Goal: Task Accomplishment & Management: Complete application form

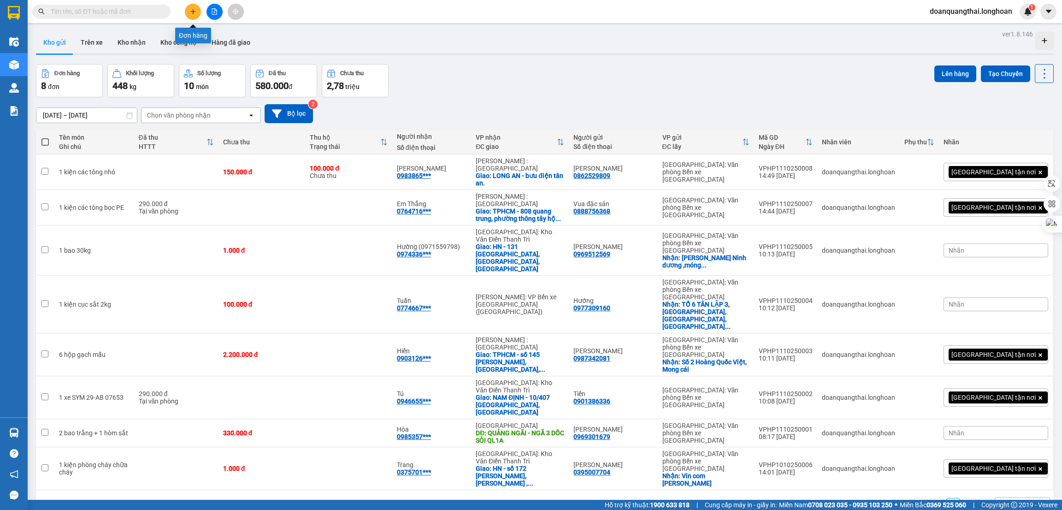
click at [194, 12] on icon "plus" at bounding box center [192, 11] width 5 height 0
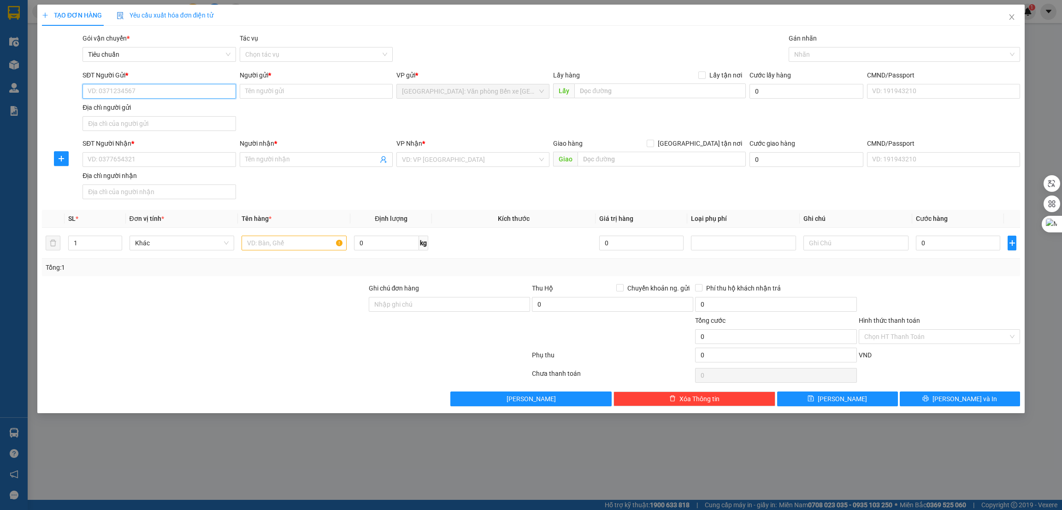
paste input "0386026555"
type input "0386026555"
click at [184, 152] on div "SĐT Người Nhận *" at bounding box center [159, 145] width 153 height 14
click at [184, 152] on input "SĐT Người Nhận *" at bounding box center [159, 159] width 153 height 15
paste input "0386026555"
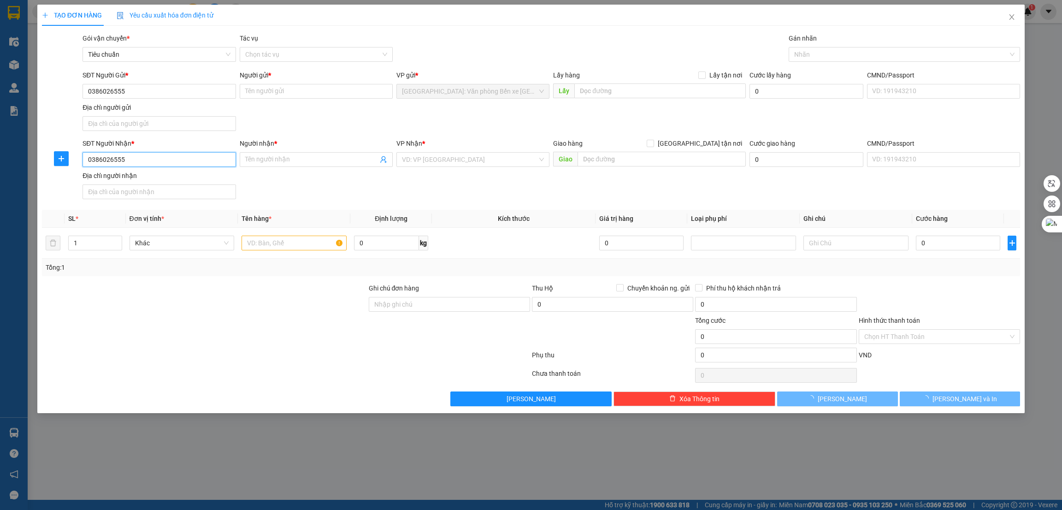
type input "0386026555"
click at [273, 80] on div "Người gửi *" at bounding box center [316, 75] width 153 height 10
click at [273, 84] on input "Người gửi *" at bounding box center [316, 91] width 153 height 15
click at [273, 85] on input "Người gửi *" at bounding box center [316, 91] width 153 height 15
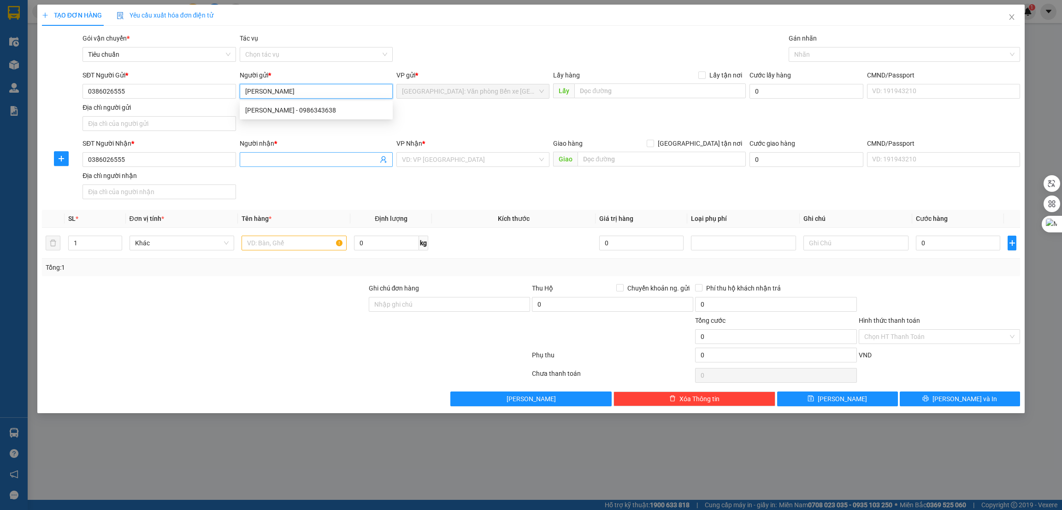
type input "[PERSON_NAME]"
click at [293, 163] on input "Người nhận *" at bounding box center [311, 159] width 133 height 10
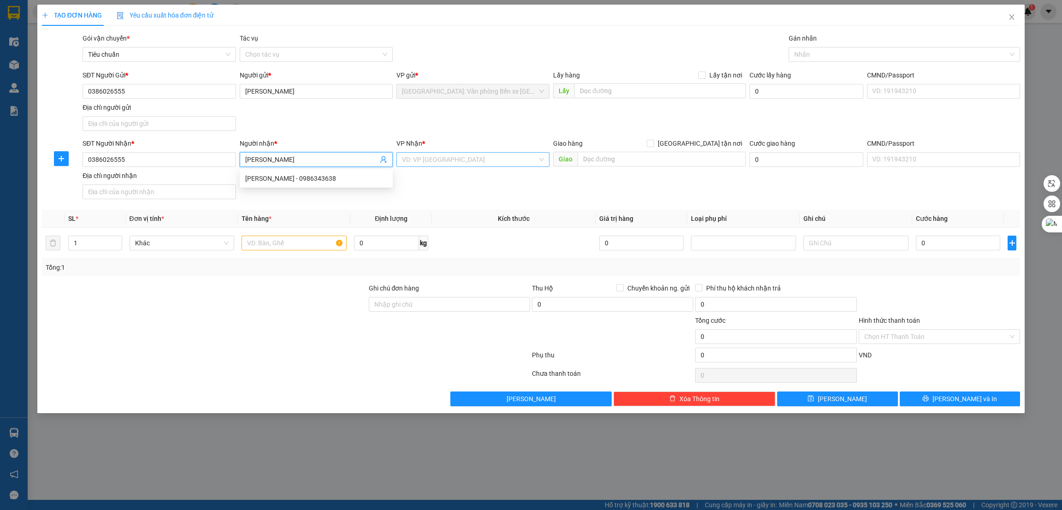
type input "nguyễn huy cường"
click at [473, 164] on input "search" at bounding box center [470, 160] width 136 height 14
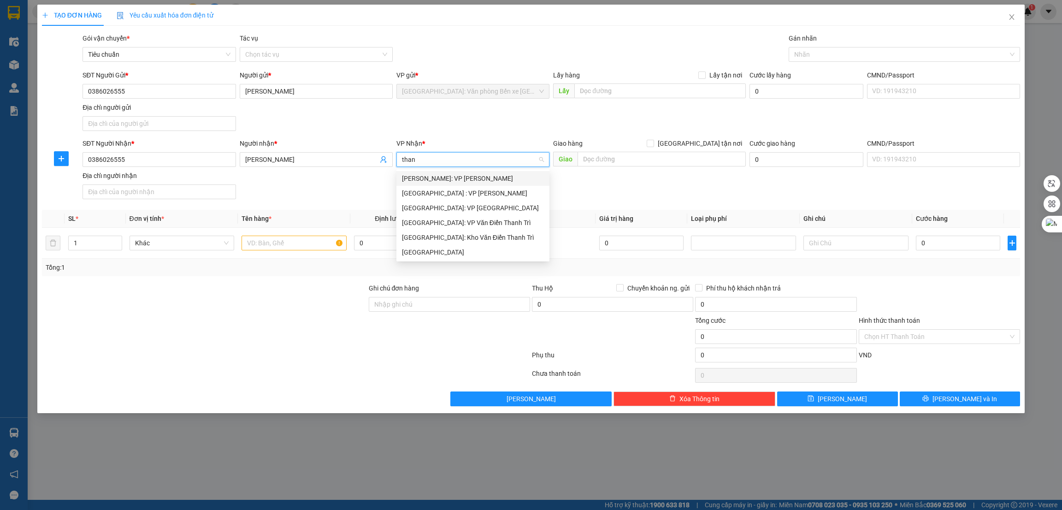
type input "thanh"
click at [466, 206] on div "[GEOGRAPHIC_DATA]: VP [GEOGRAPHIC_DATA]" at bounding box center [473, 208] width 142 height 10
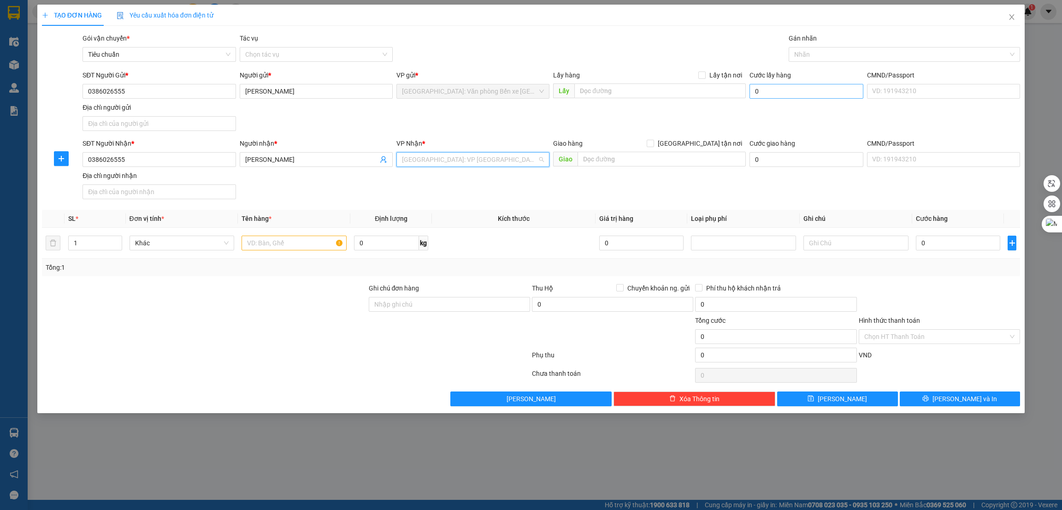
scroll to position [59, 0]
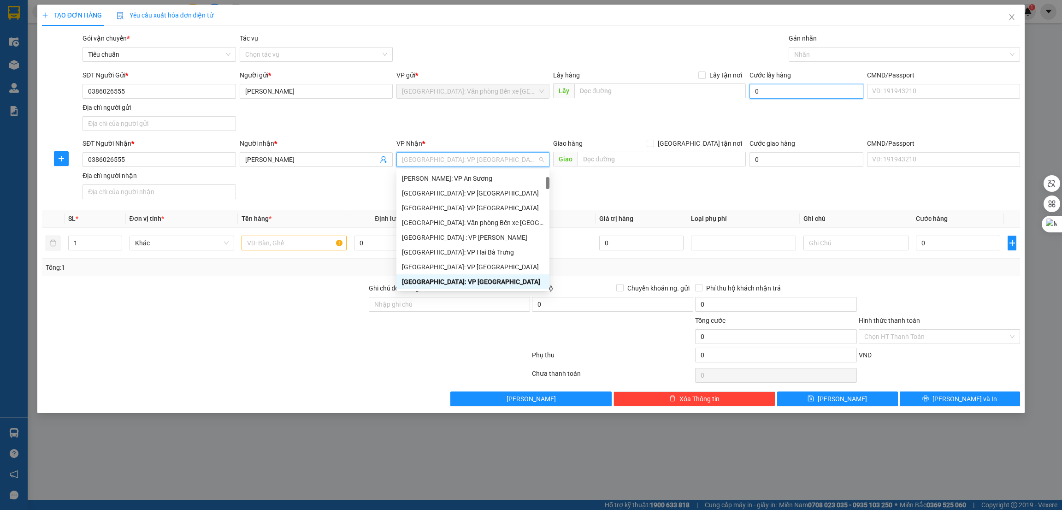
click at [760, 95] on input "0" at bounding box center [807, 91] width 114 height 15
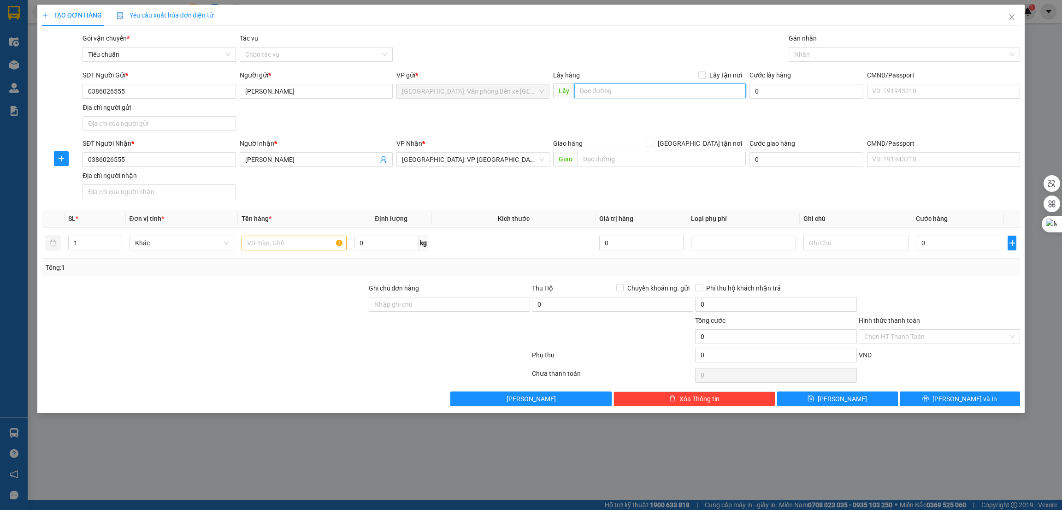
click at [686, 89] on input "text" at bounding box center [660, 90] width 171 height 15
paste input "sân vận động [GEOGRAPHIC_DATA]"
type input "sân vận động [GEOGRAPHIC_DATA]"
click at [711, 71] on span "Lấy tận nơi" at bounding box center [726, 75] width 40 height 10
click at [705, 71] on input "Lấy tận nơi" at bounding box center [702, 74] width 6 height 6
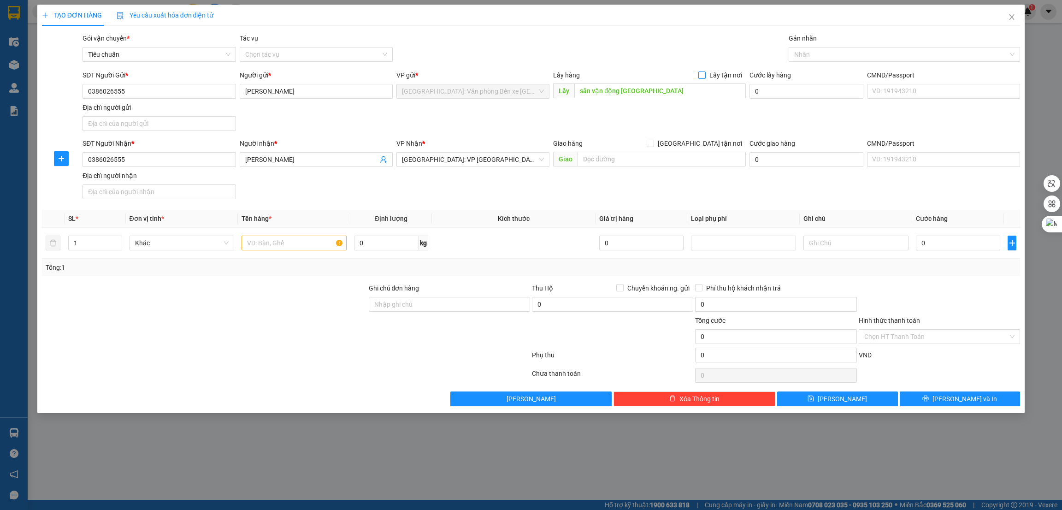
checkbox input "true"
click at [293, 247] on input "text" at bounding box center [294, 243] width 105 height 15
paste input "1 xe vision"
type input "1 xe vision"
click at [942, 241] on input "0" at bounding box center [958, 243] width 84 height 15
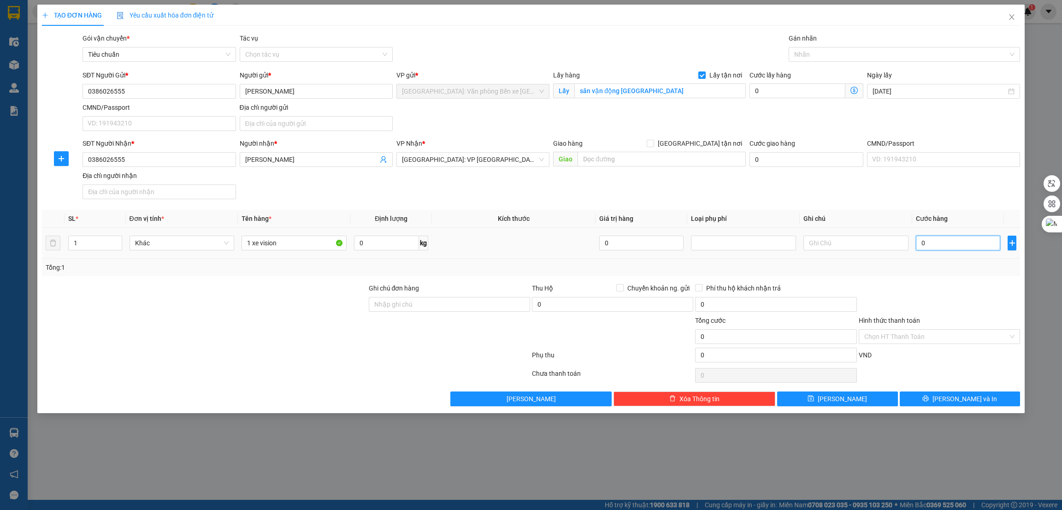
type input "3"
type input "32"
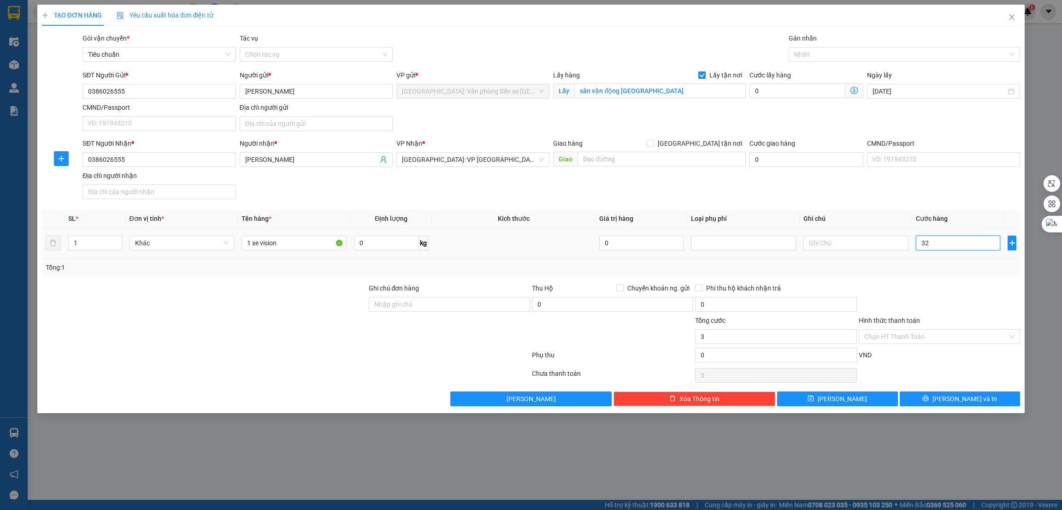
type input "32"
type input "320"
type input "3.200"
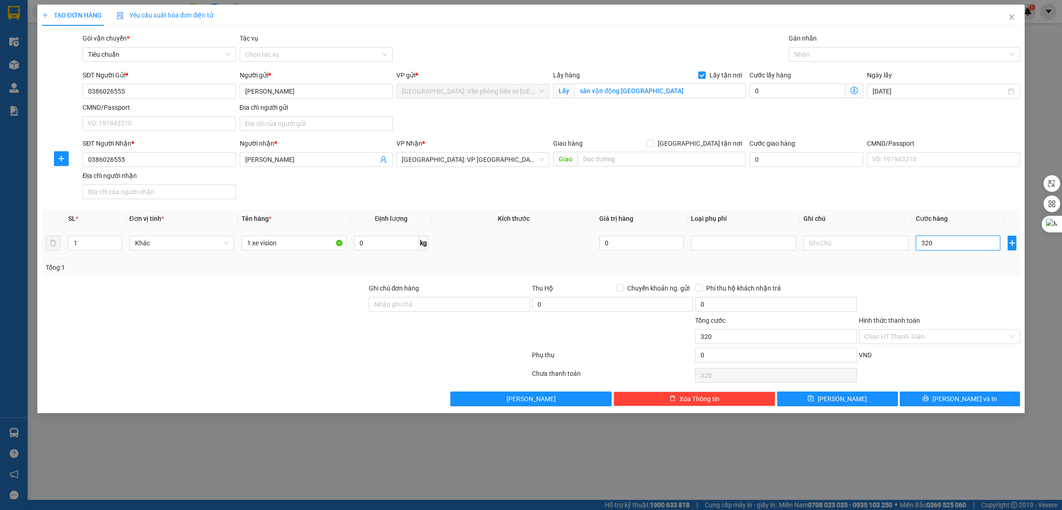
type input "3.200"
type input "32.000"
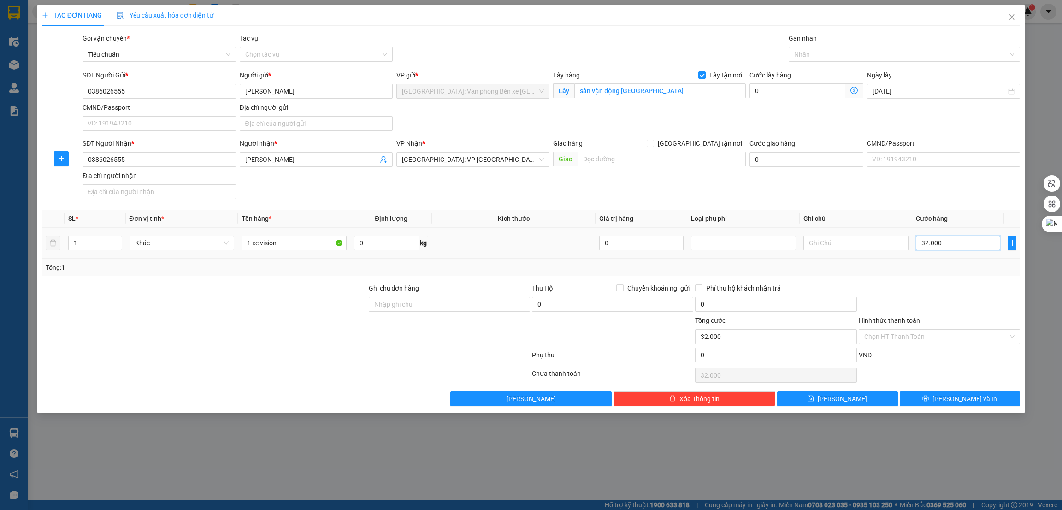
type input "320.000"
click at [270, 325] on div at bounding box center [204, 331] width 327 height 32
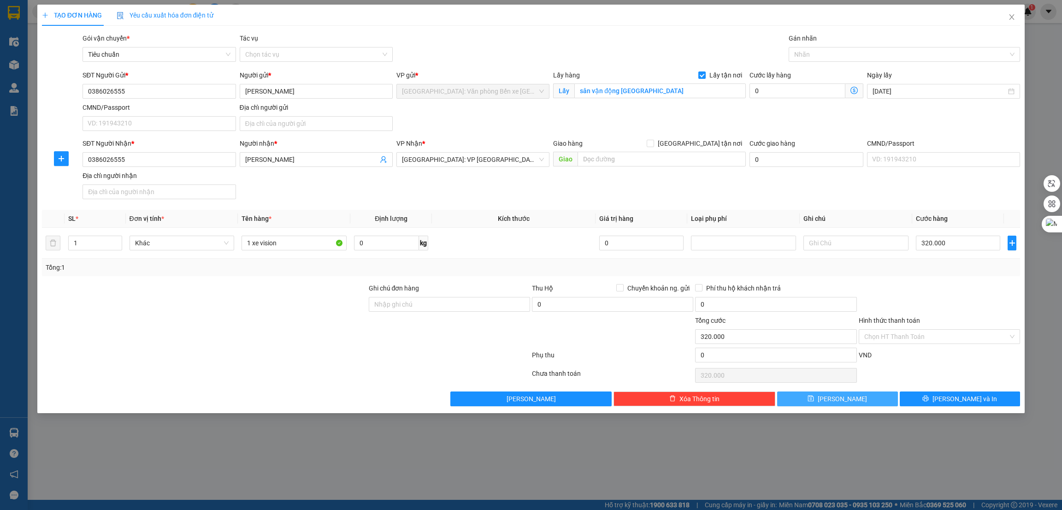
click at [843, 404] on span "[PERSON_NAME]" at bounding box center [842, 399] width 49 height 10
checkbox input "false"
type input "0"
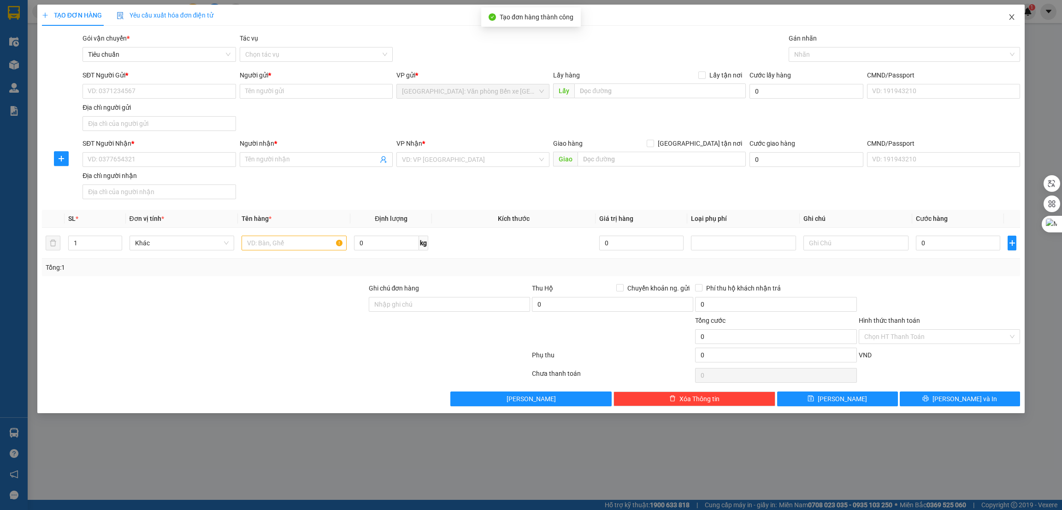
click at [1015, 14] on icon "close" at bounding box center [1011, 16] width 7 height 7
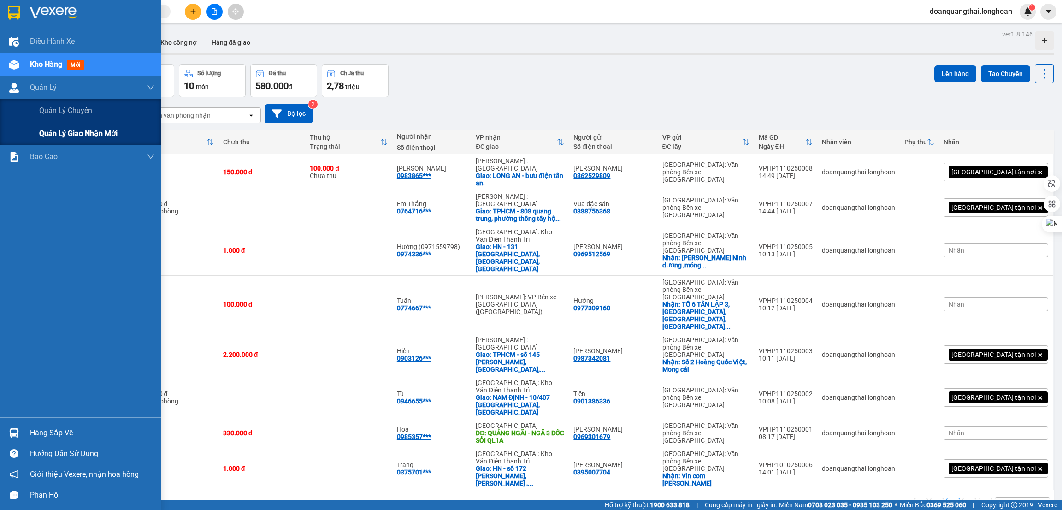
click at [53, 130] on span "Quản lý giao nhận mới" at bounding box center [78, 134] width 78 height 12
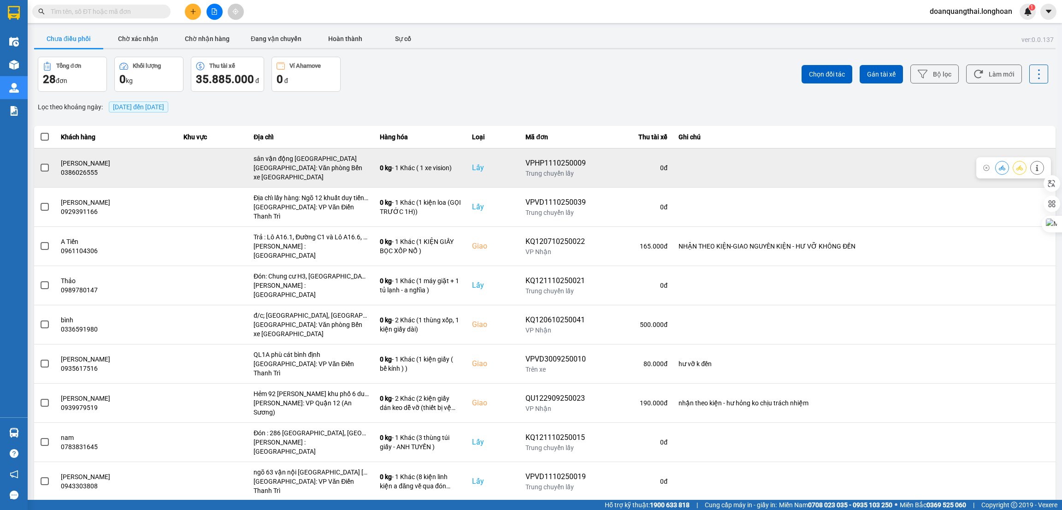
click at [43, 168] on span at bounding box center [45, 168] width 8 height 8
click at [40, 163] on input "checkbox" at bounding box center [40, 163] width 0 height 0
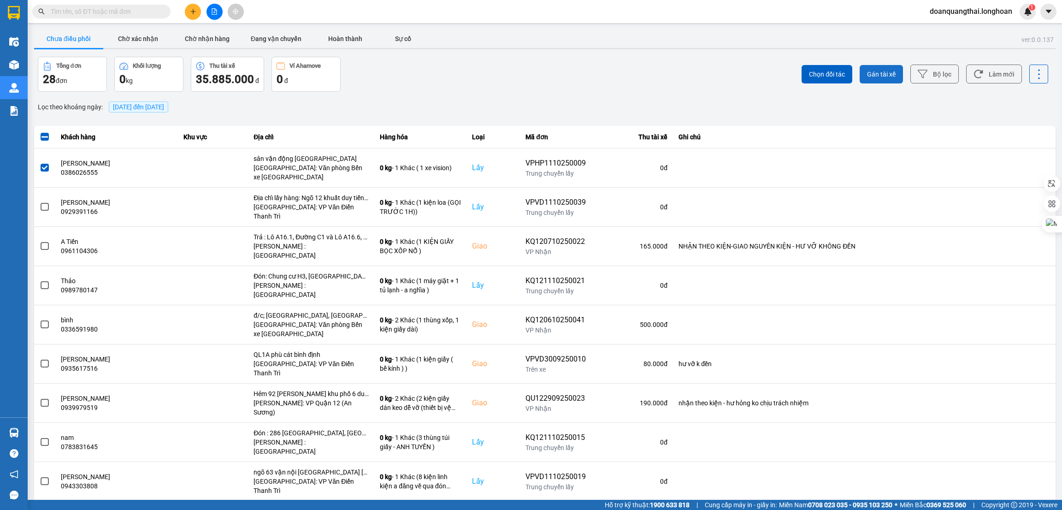
click at [867, 76] on span "Gán tài xế" at bounding box center [881, 74] width 29 height 9
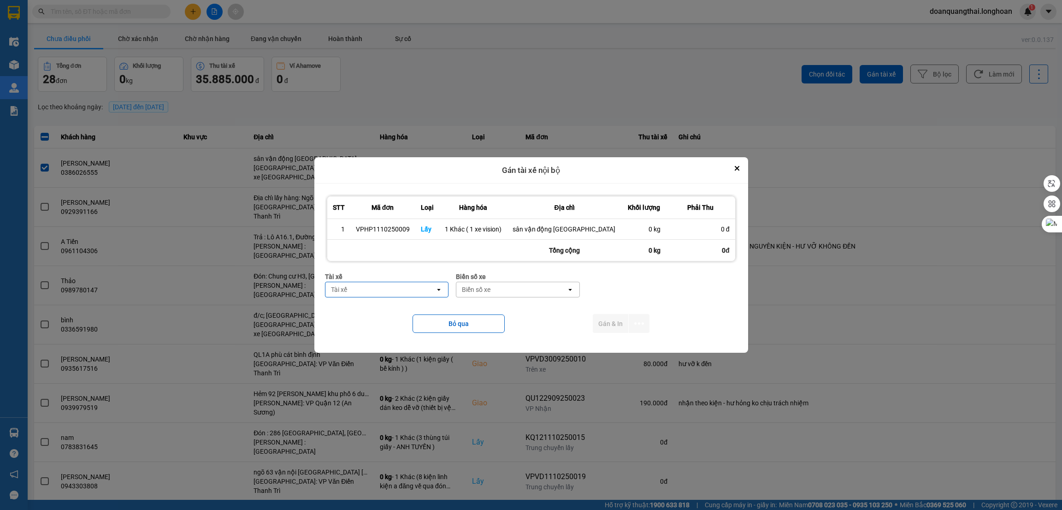
click at [411, 293] on div "Tài xế" at bounding box center [381, 289] width 110 height 15
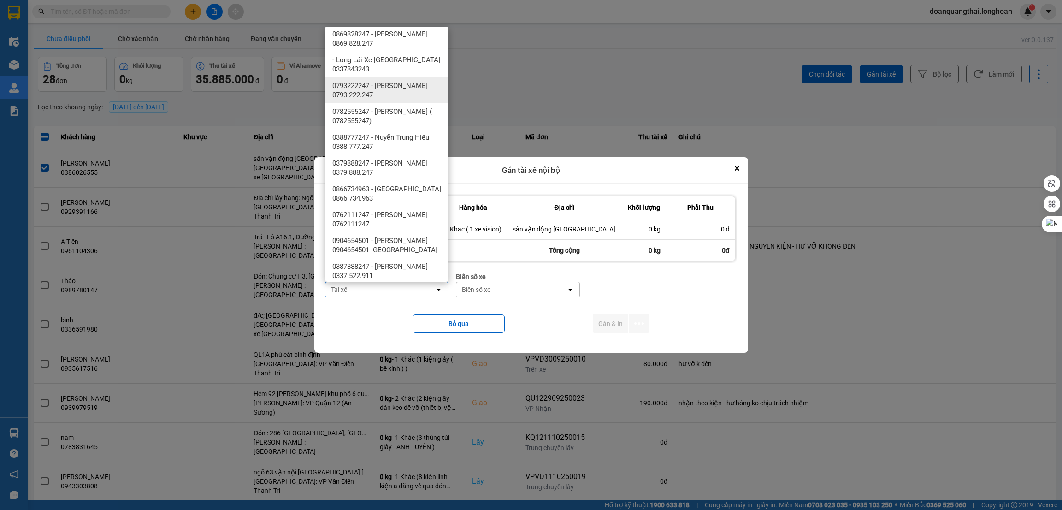
scroll to position [553, 0]
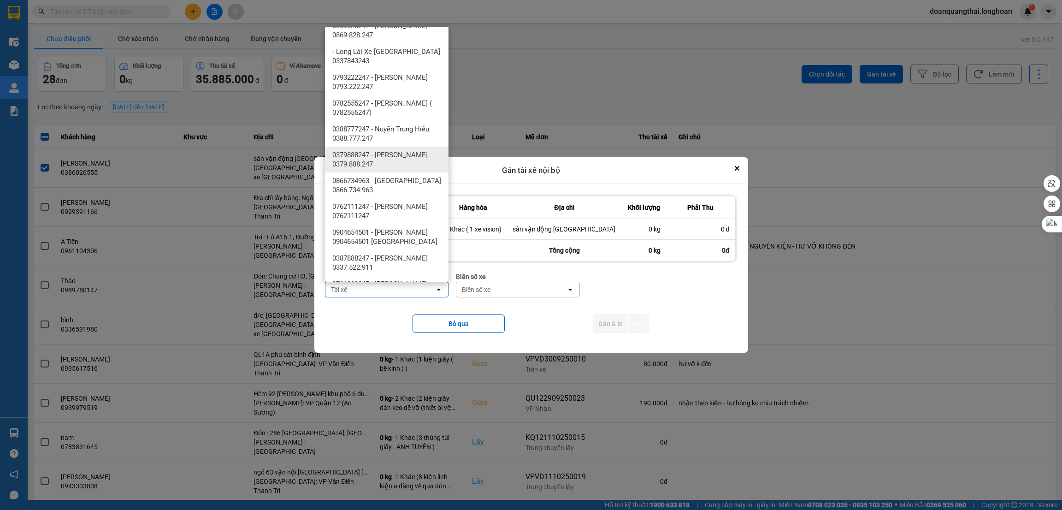
click at [403, 150] on span "0379888247 - phạm thế anh 0379.888.247" at bounding box center [388, 159] width 113 height 18
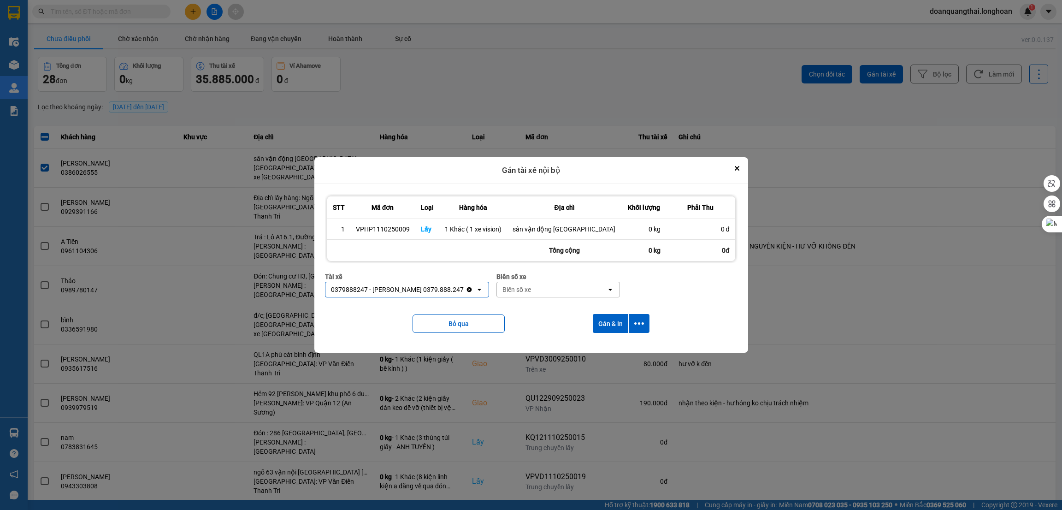
click at [520, 289] on div "Biển số xe" at bounding box center [517, 289] width 29 height 9
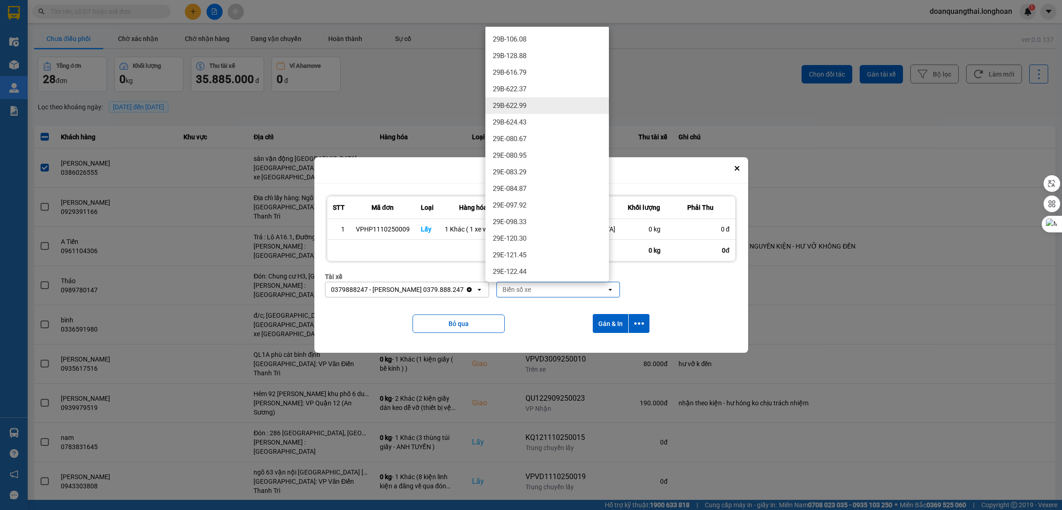
scroll to position [277, 0]
click at [539, 177] on div "29E-137.34" at bounding box center [548, 177] width 124 height 17
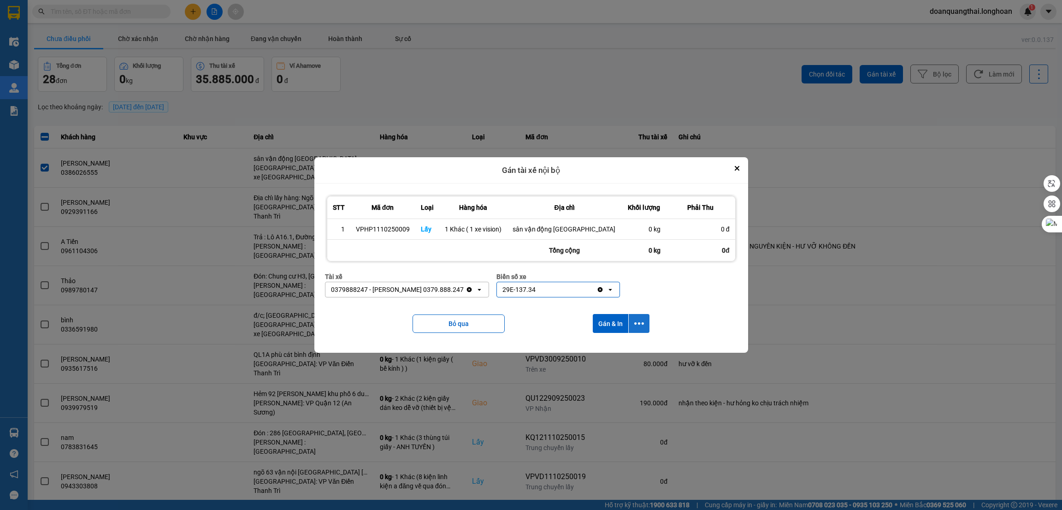
click at [640, 321] on icon "dialog" at bounding box center [639, 324] width 10 height 10
click at [605, 347] on span "Chỉ gán tài" at bounding box center [602, 348] width 30 height 9
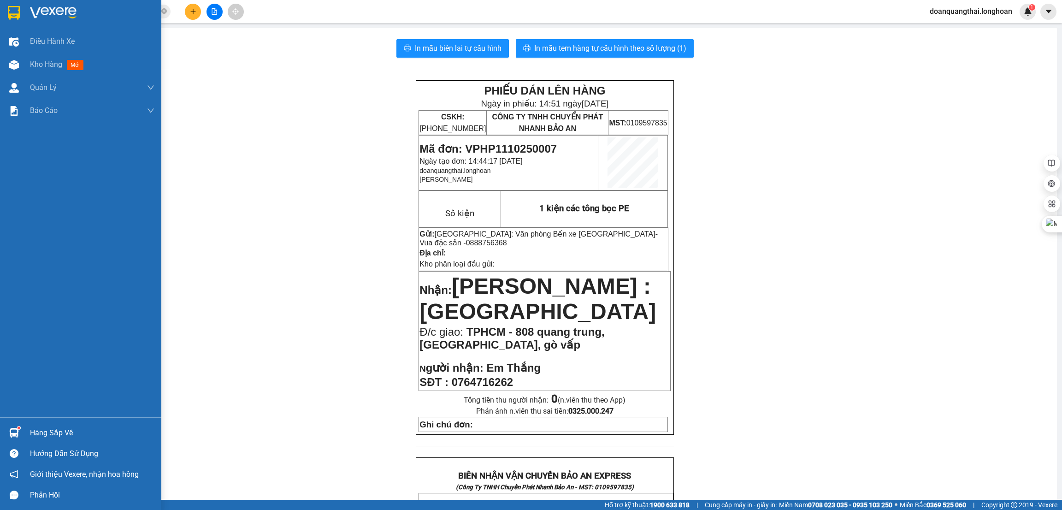
click at [18, 12] on img at bounding box center [14, 13] width 12 height 14
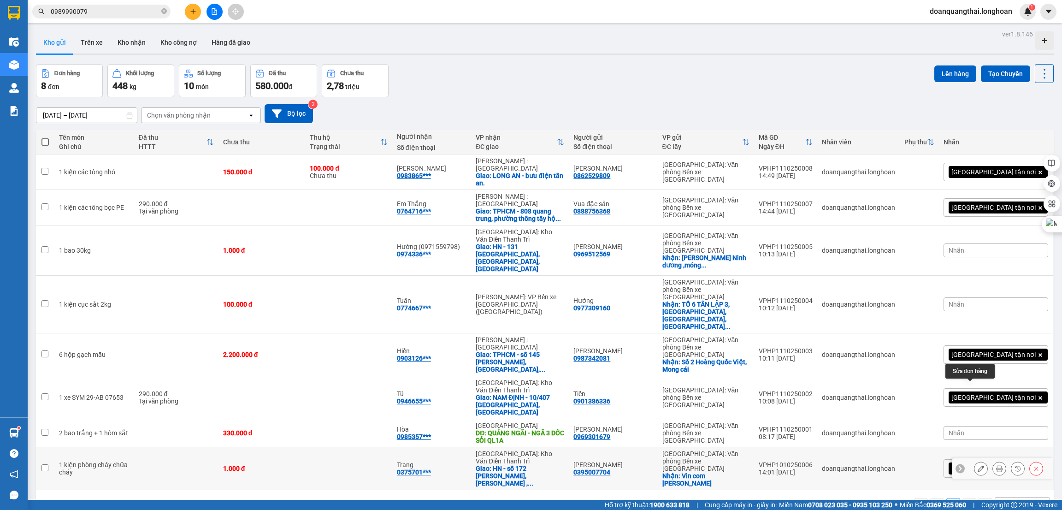
click at [975, 461] on button at bounding box center [981, 469] width 13 height 16
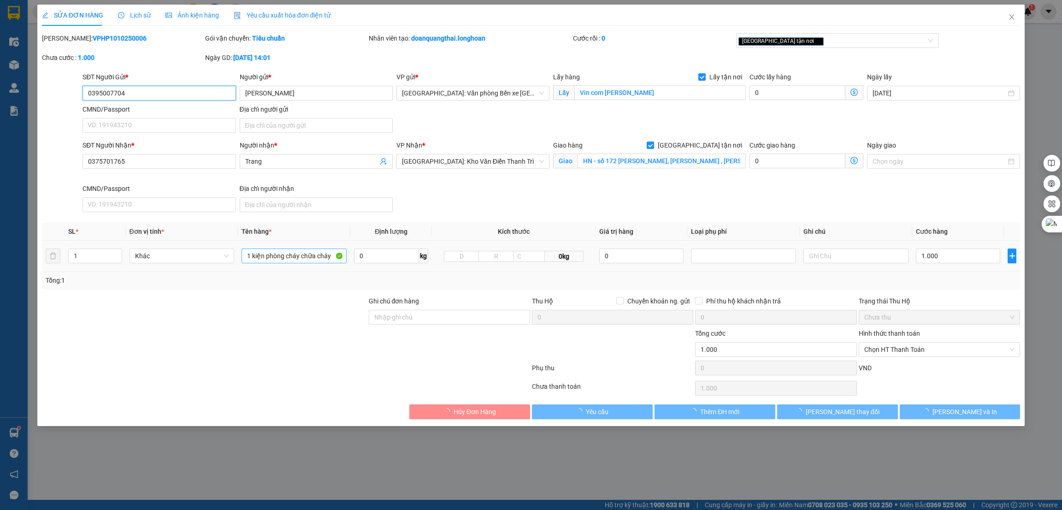
type input "0395007704"
type input "[PERSON_NAME]"
checkbox input "true"
type input "Vin com [PERSON_NAME]"
type input "0375701765"
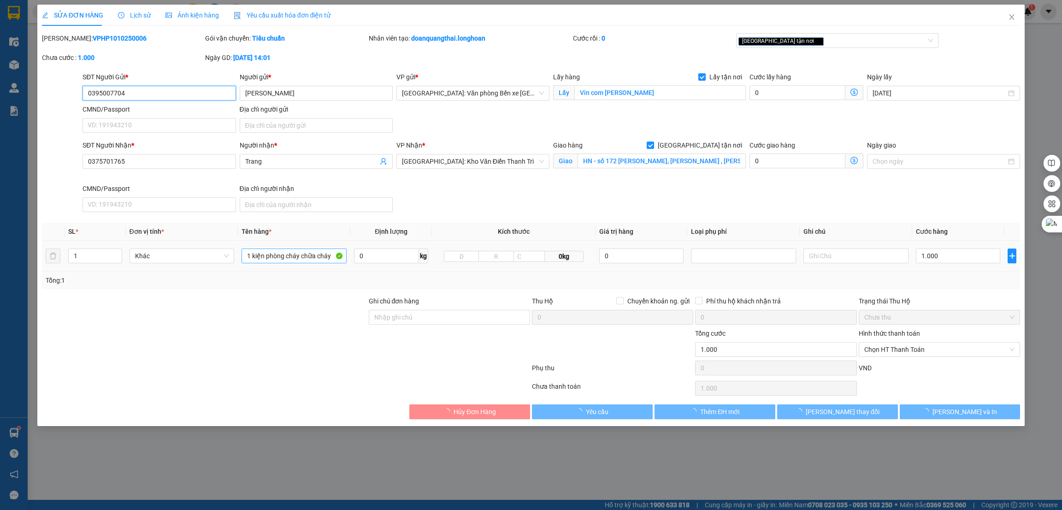
type input "Trang"
checkbox input "true"
type input "HN - số 172 [PERSON_NAME], [PERSON_NAME] , [PERSON_NAME] ,"
type input "0"
type input "1.000"
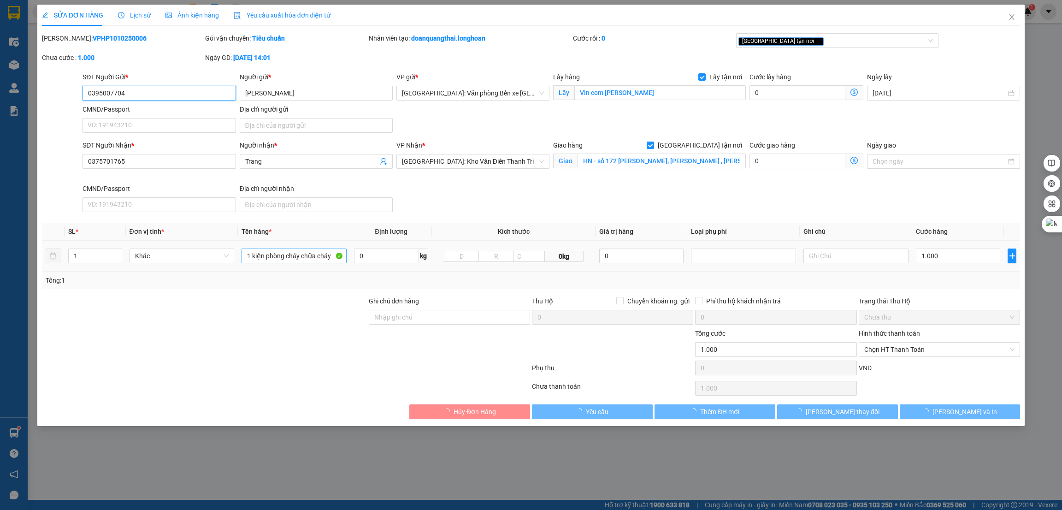
type input "1.000"
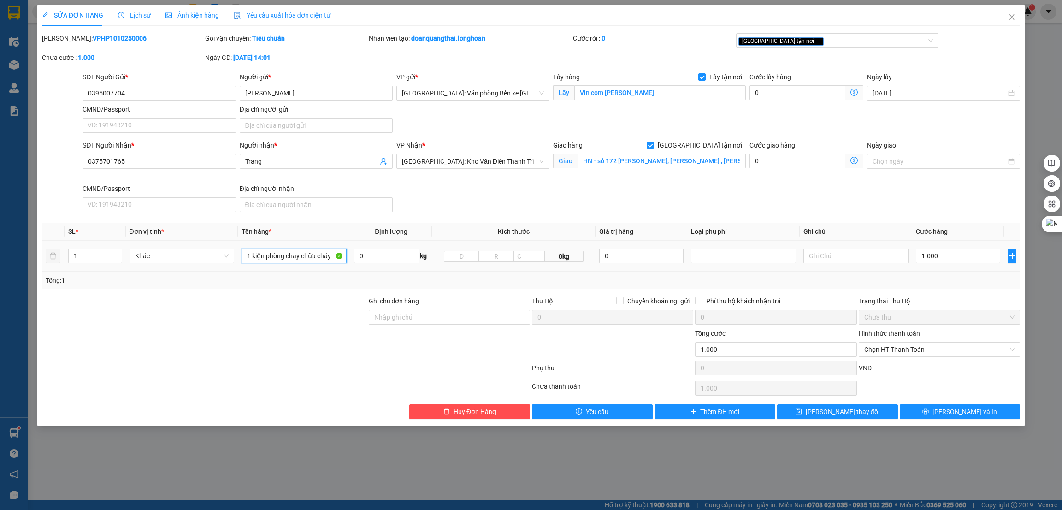
click at [308, 262] on input "1 kiện phòng cháy chữa cháy" at bounding box center [294, 256] width 105 height 15
drag, startPoint x: 266, startPoint y: 255, endPoint x: 375, endPoint y: 260, distance: 108.9
click at [373, 260] on tr "1 Khác 1 kiện phòng cháy chữa cháy 0 kg 0kg 0 1.000" at bounding box center [531, 256] width 979 height 31
type input "1 kiện các tông"
click at [392, 261] on input "0" at bounding box center [386, 256] width 65 height 15
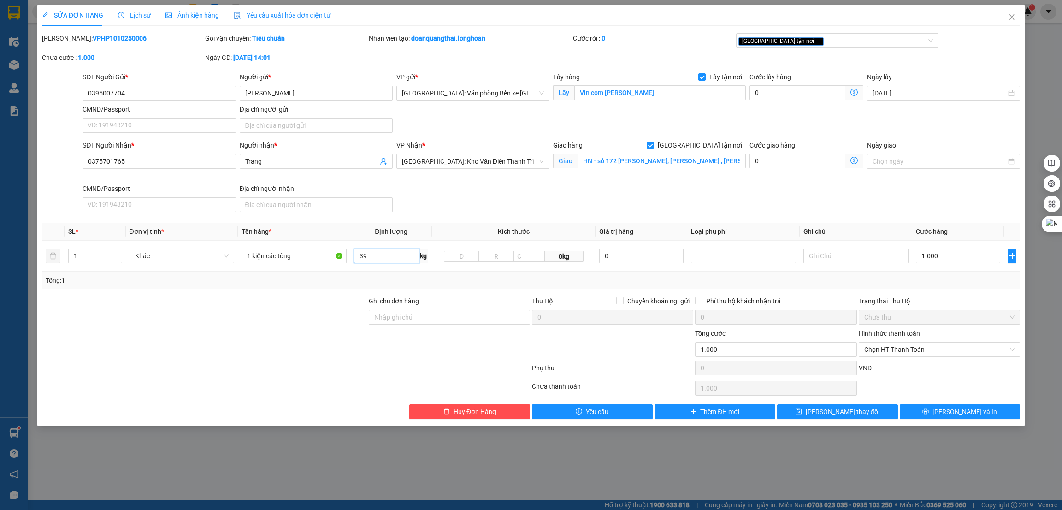
type input "39"
click at [314, 328] on div at bounding box center [204, 312] width 327 height 32
click at [936, 258] on input "1.000" at bounding box center [958, 256] width 84 height 15
type input "1"
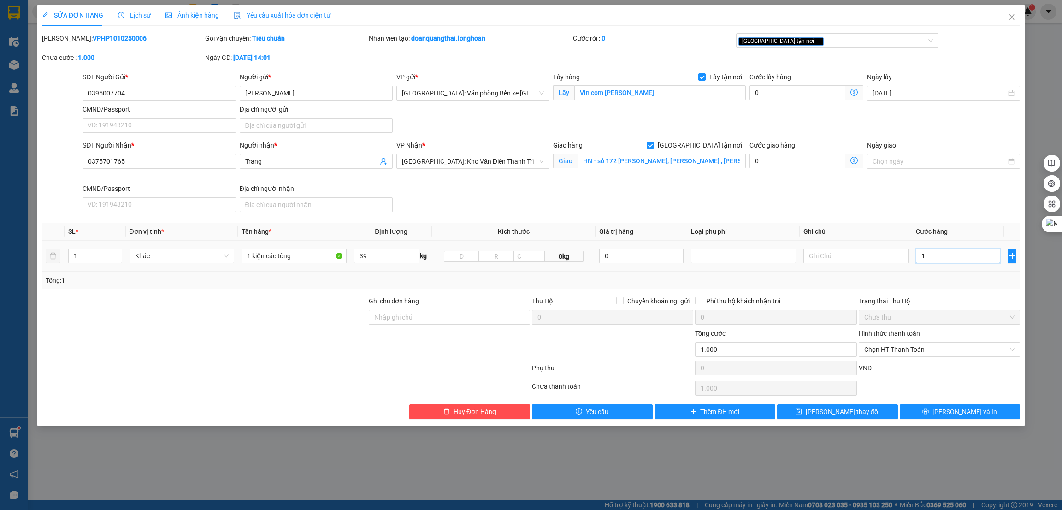
type input "1"
type input "16"
type input "160"
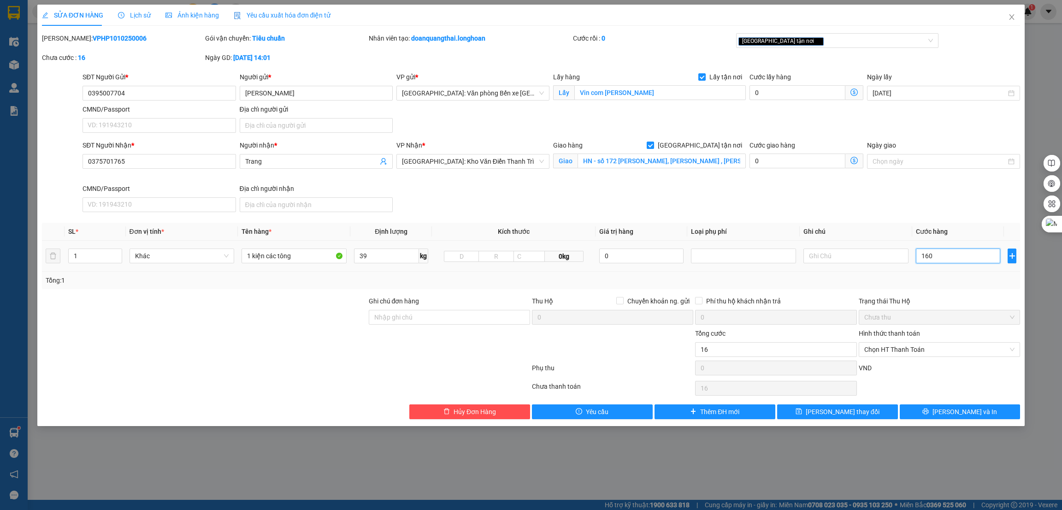
type input "160"
type input "1.600"
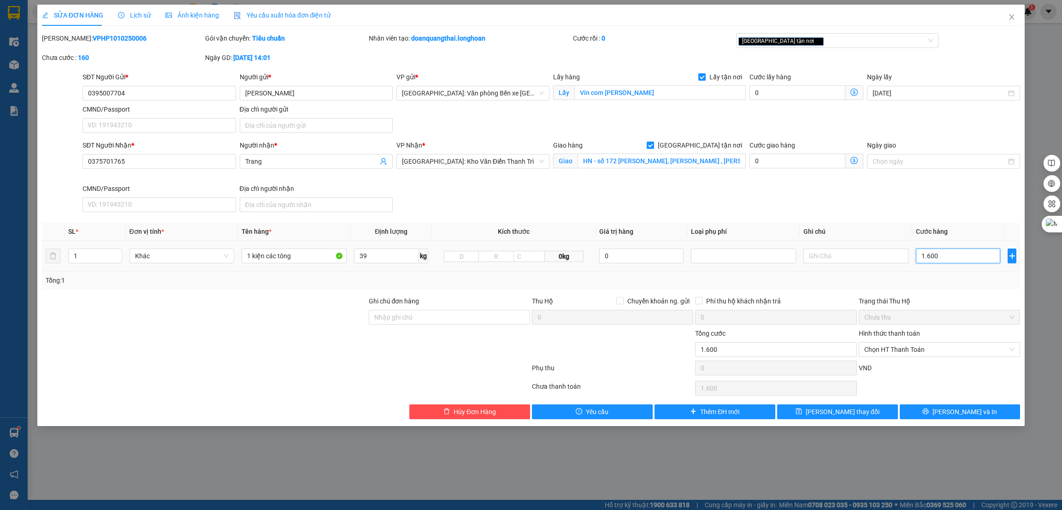
type input "16.000"
type input "160.000"
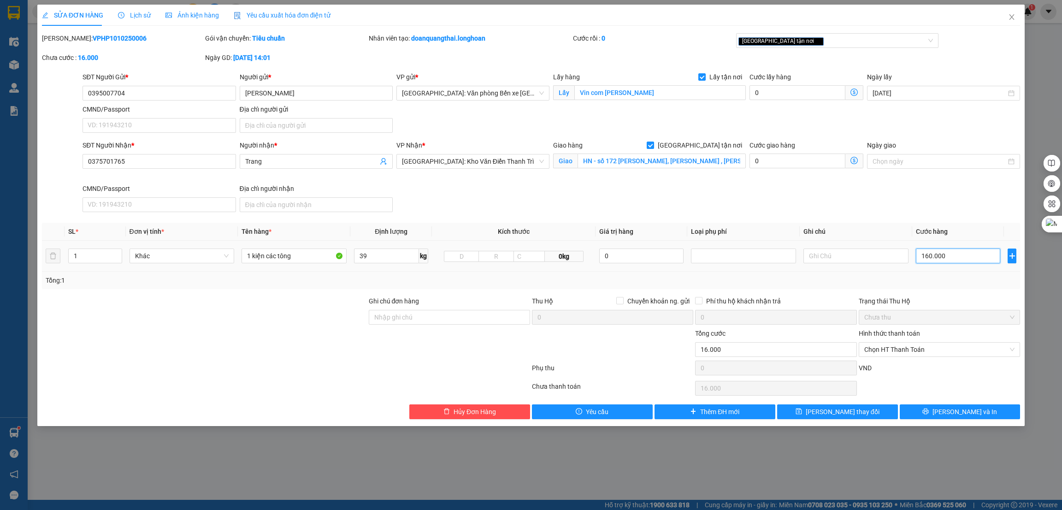
type input "160.000"
click at [928, 409] on button "[PERSON_NAME] và In" at bounding box center [960, 411] width 121 height 15
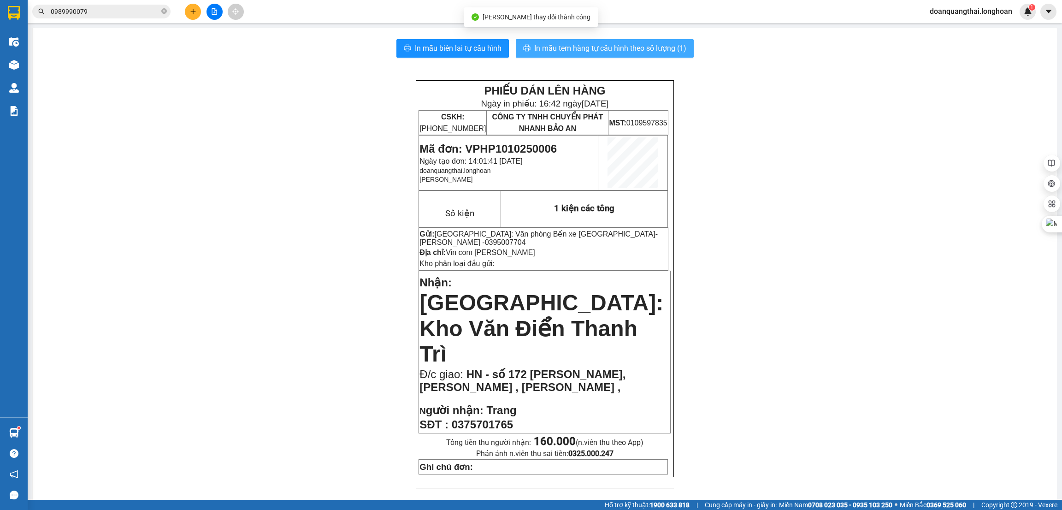
click at [599, 42] on span "In mẫu tem hàng tự cấu hình theo số lượng (1)" at bounding box center [610, 48] width 152 height 12
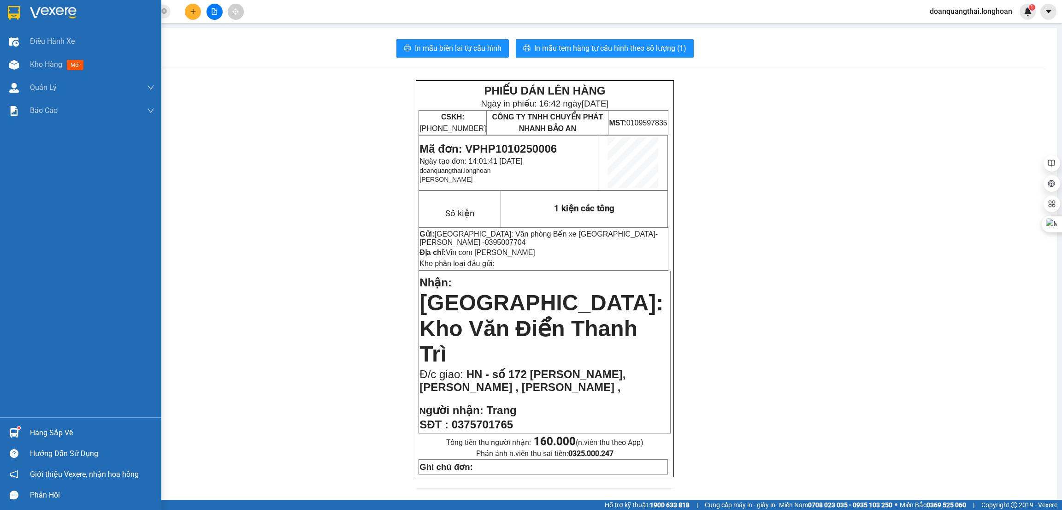
click at [19, 10] on img at bounding box center [14, 13] width 12 height 14
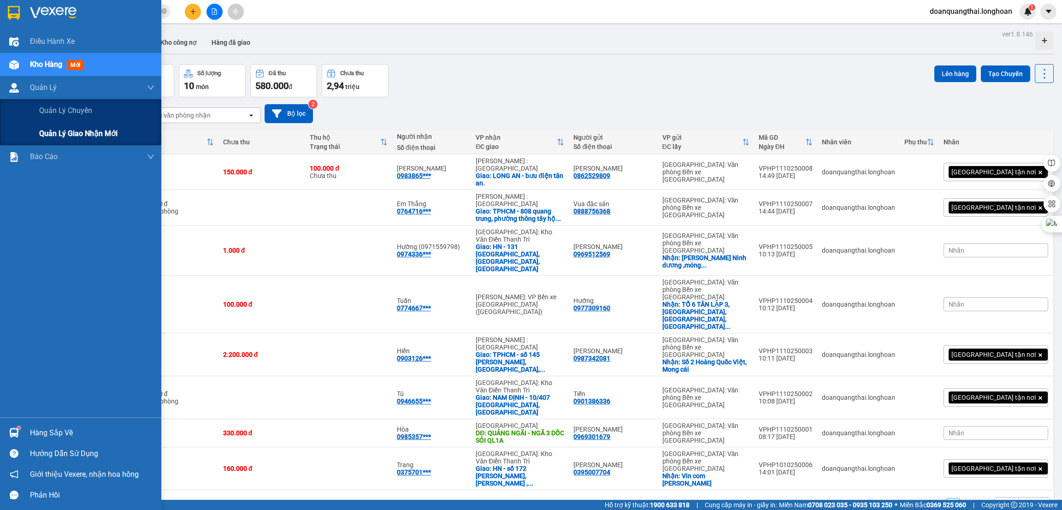
click at [59, 137] on span "Quản lý giao nhận mới" at bounding box center [78, 134] width 78 height 12
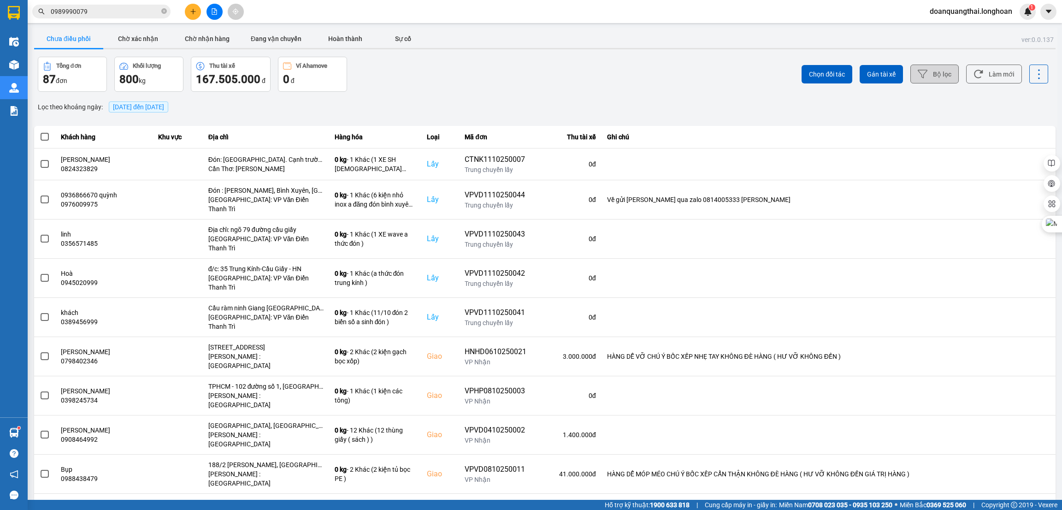
click at [935, 78] on button "Bộ lọc" at bounding box center [935, 74] width 48 height 19
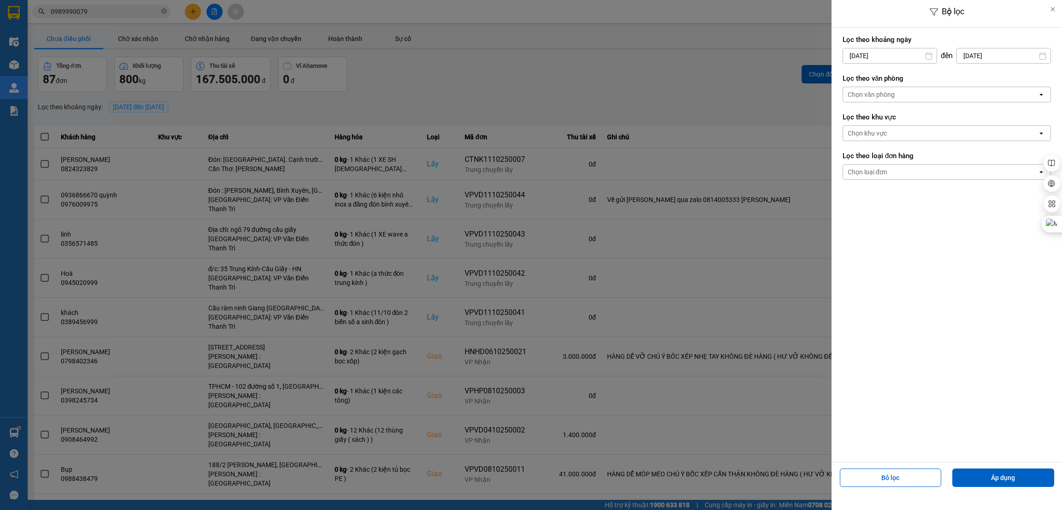
click at [903, 51] on input "[DATE]" at bounding box center [890, 55] width 94 height 15
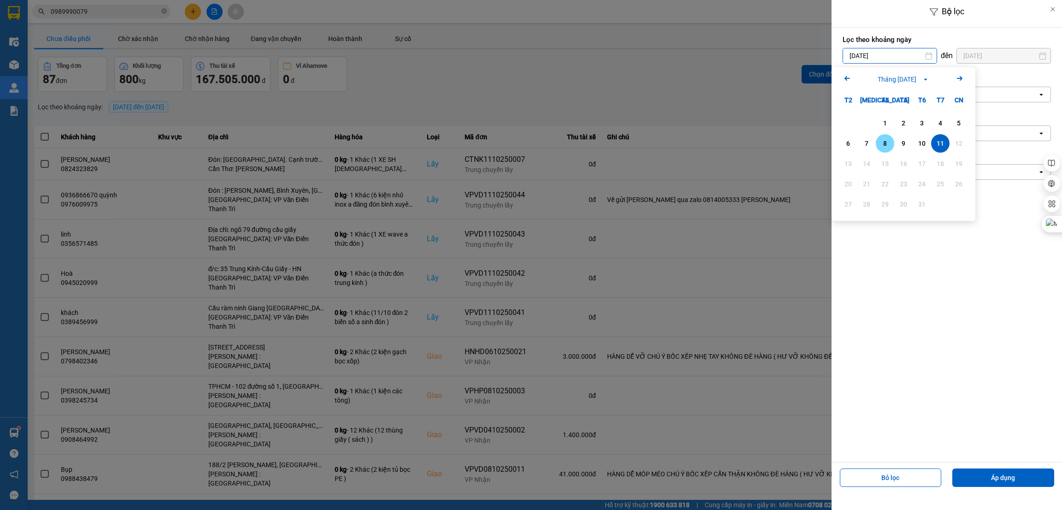
click at [887, 146] on div "8" at bounding box center [885, 143] width 13 height 11
type input "[DATE]"
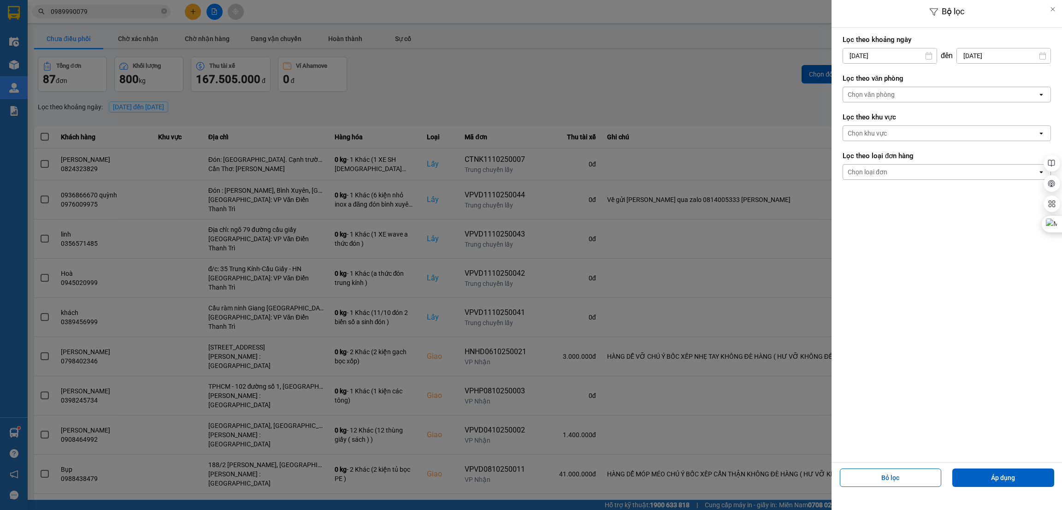
click at [934, 98] on div "Chọn văn phòng" at bounding box center [940, 94] width 195 height 15
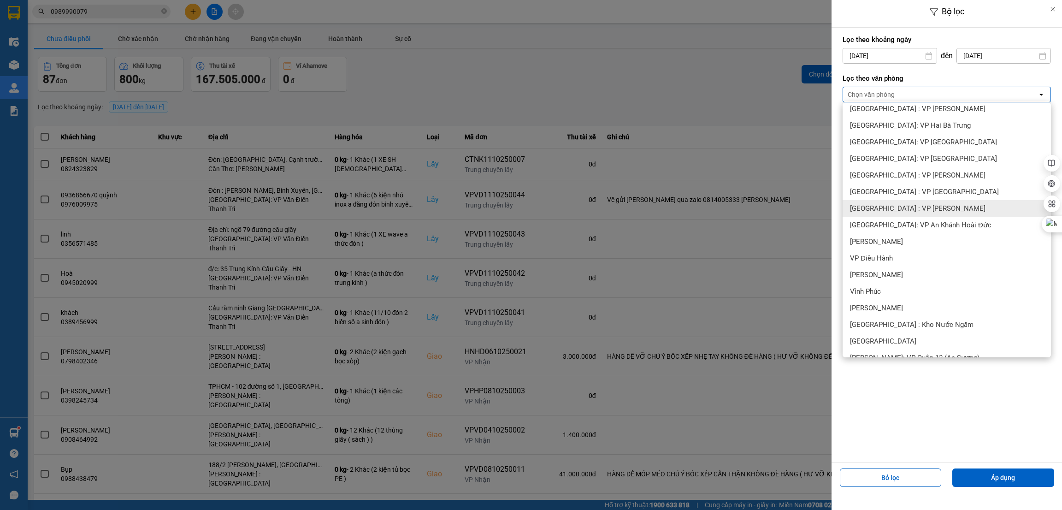
scroll to position [69, 0]
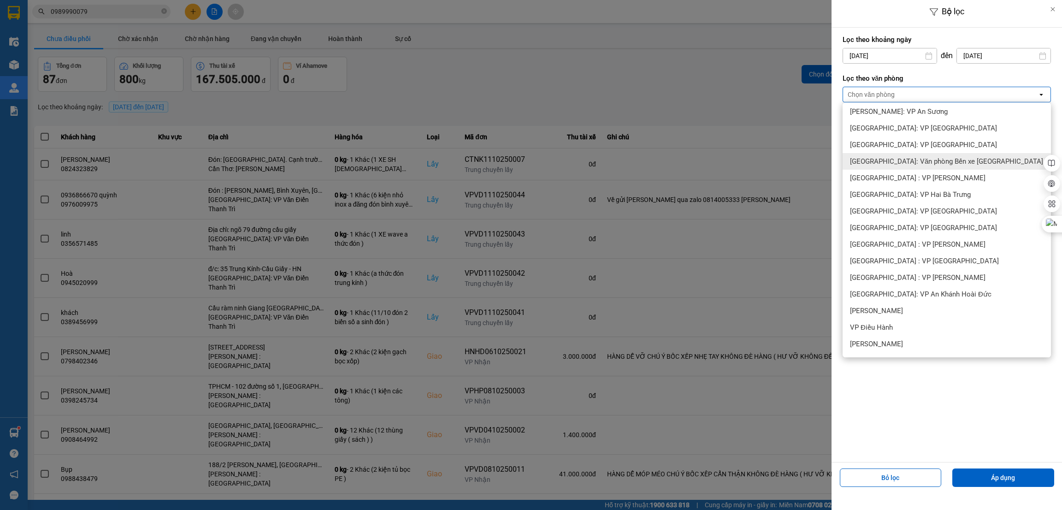
click at [944, 158] on span "[GEOGRAPHIC_DATA]: Văn phòng Bến xe [GEOGRAPHIC_DATA]" at bounding box center [946, 161] width 193 height 9
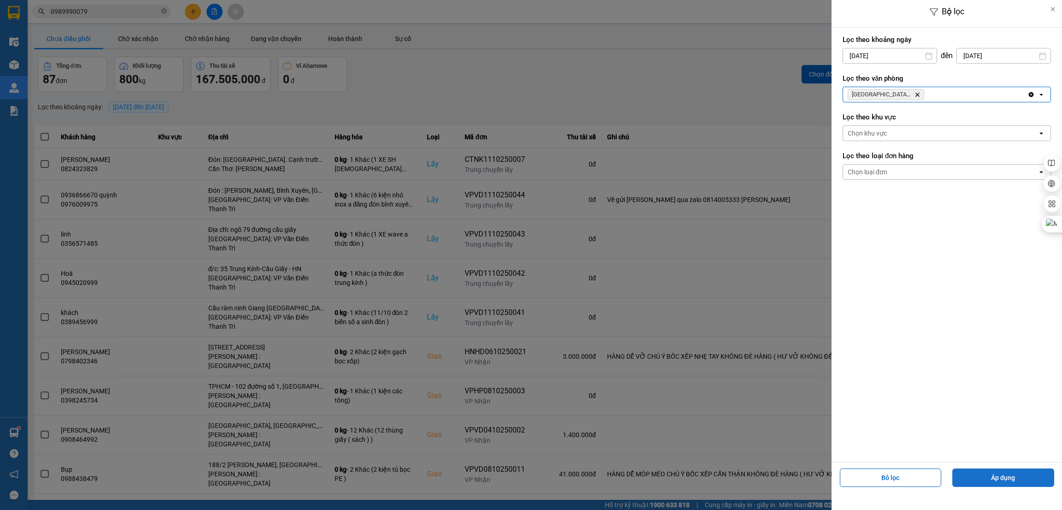
click at [1012, 472] on button "Áp dụng" at bounding box center [1004, 477] width 102 height 18
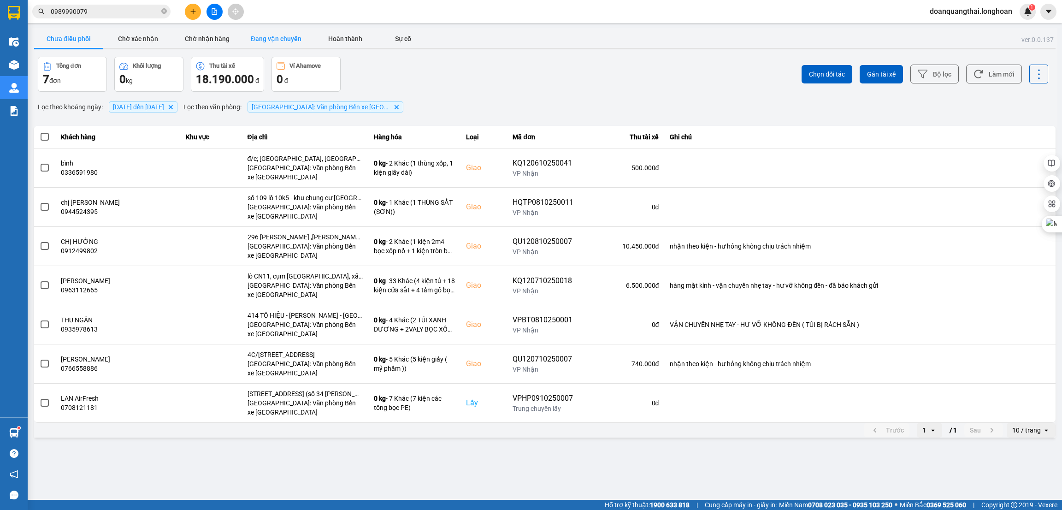
click at [271, 39] on button "Đang vận chuyển" at bounding box center [276, 39] width 69 height 18
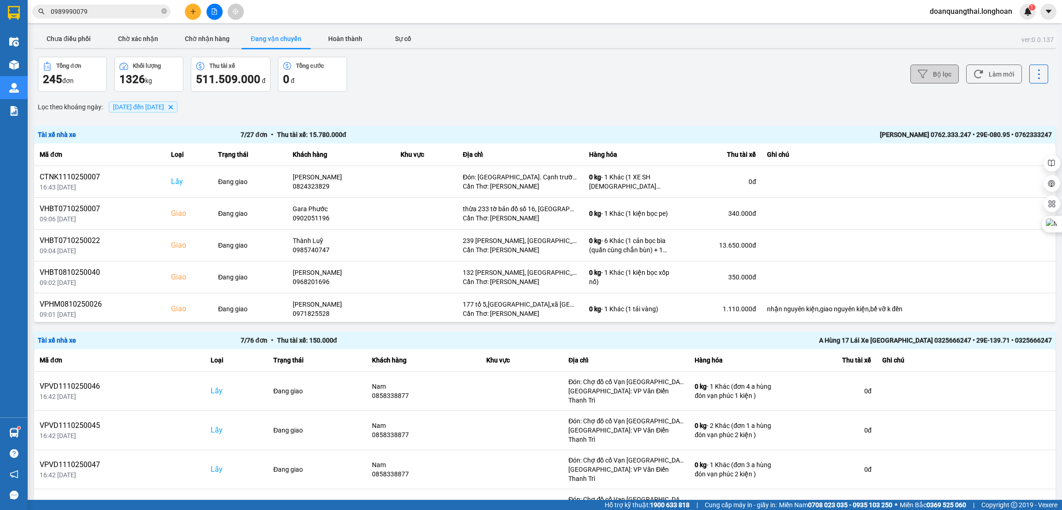
click at [942, 71] on button "Bộ lọc" at bounding box center [935, 74] width 48 height 19
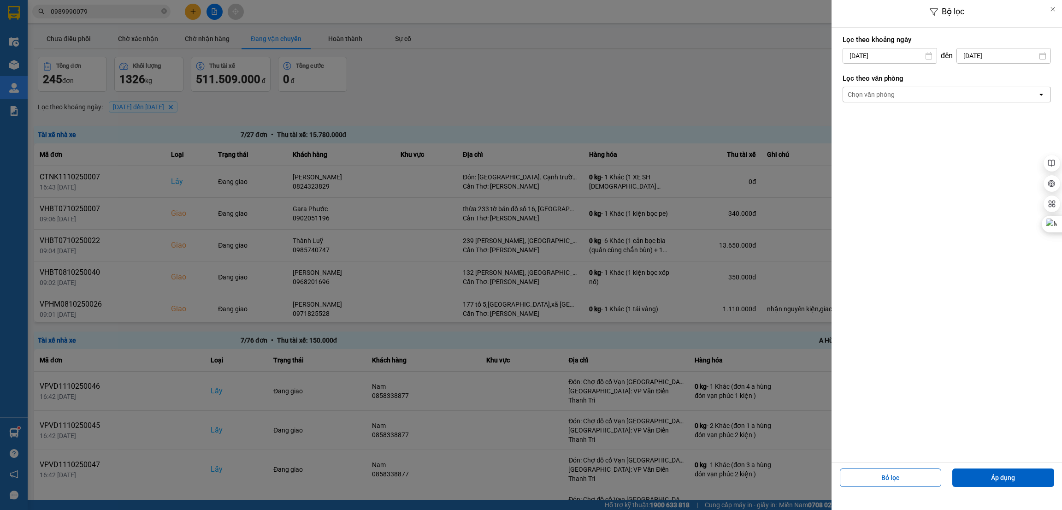
click at [901, 55] on input "[DATE]" at bounding box center [890, 55] width 94 height 15
click at [856, 136] on div "6" at bounding box center [848, 143] width 18 height 18
type input "[DATE]"
click at [922, 100] on div "Chọn văn phòng" at bounding box center [940, 94] width 195 height 15
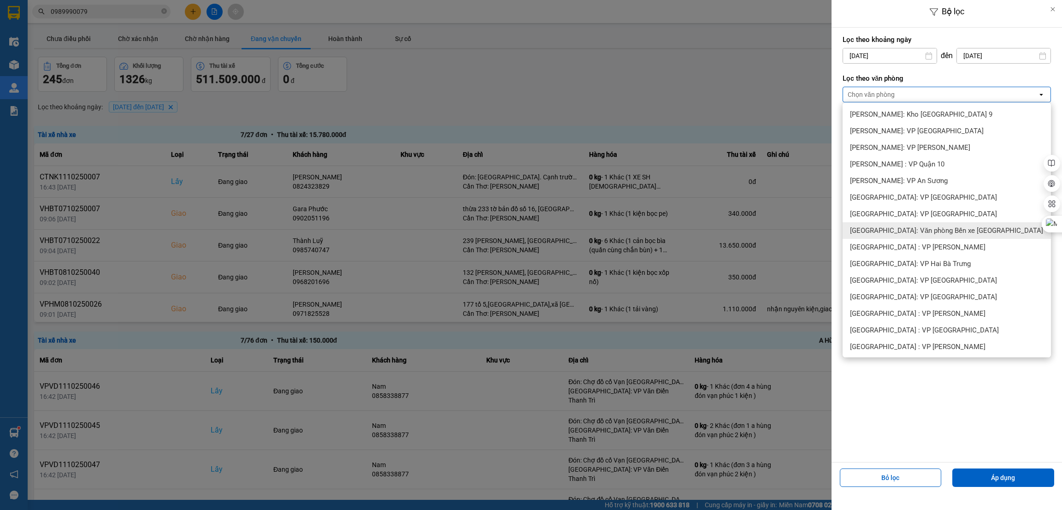
click at [962, 231] on span "[GEOGRAPHIC_DATA]: Văn phòng Bến xe [GEOGRAPHIC_DATA]" at bounding box center [946, 230] width 193 height 9
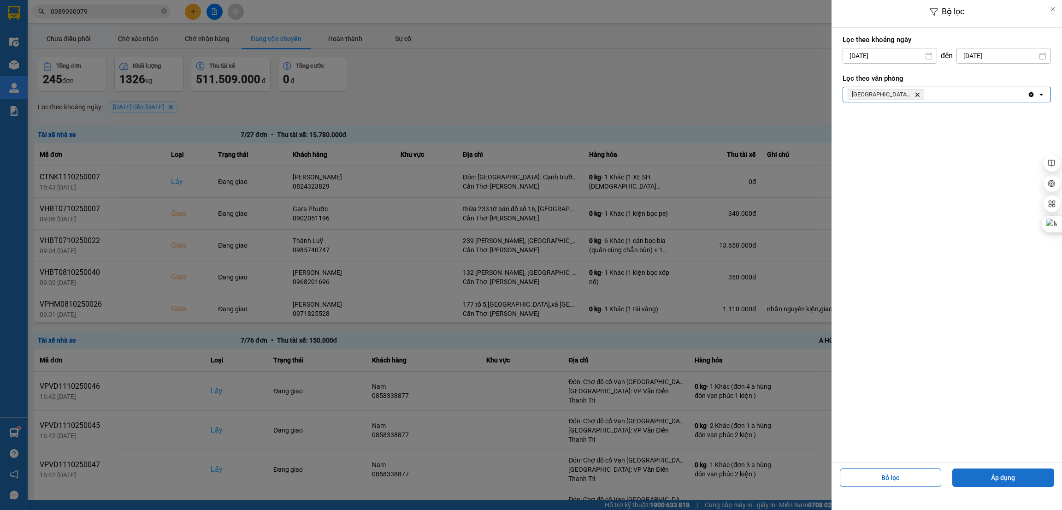
click at [1022, 476] on button "Áp dụng" at bounding box center [1004, 477] width 102 height 18
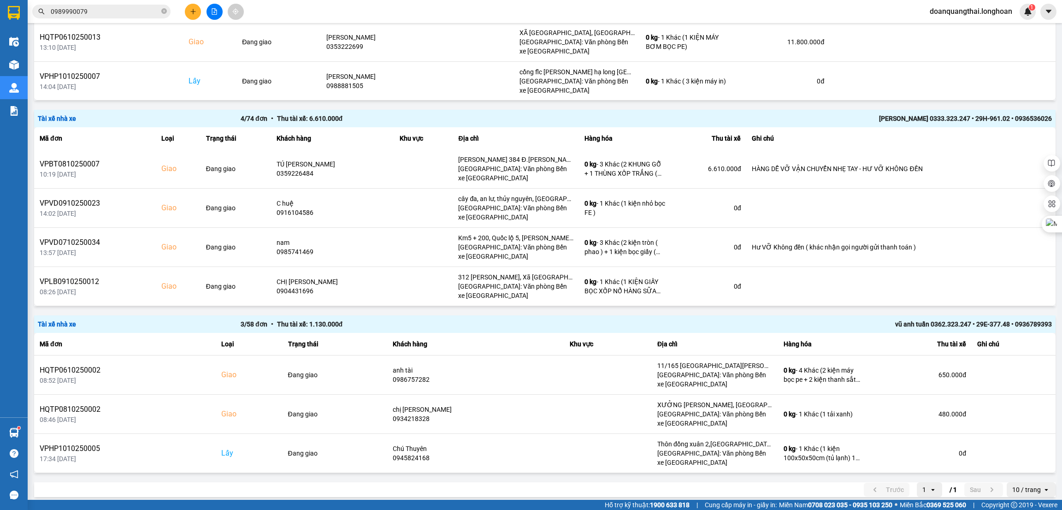
scroll to position [229, 0]
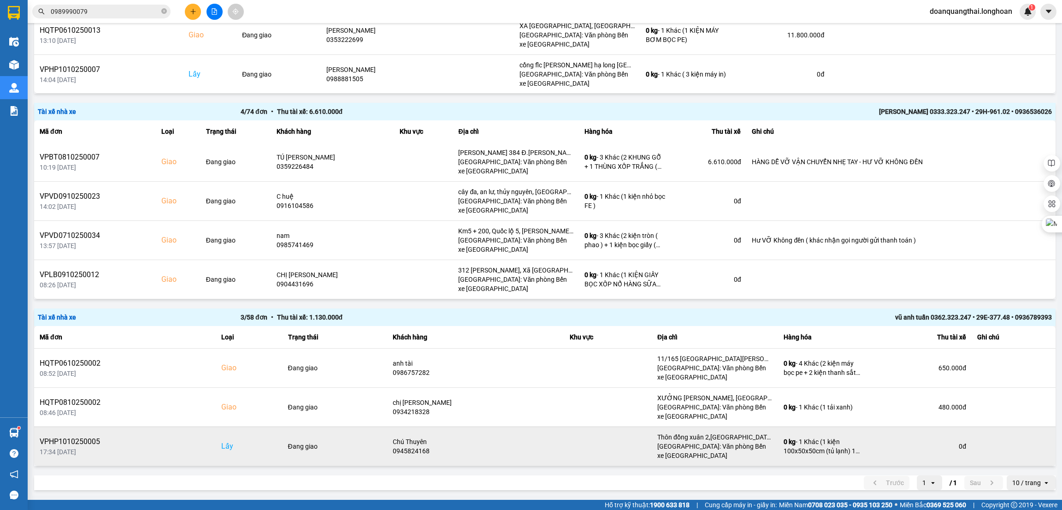
click at [892, 447] on div "0 đ" at bounding box center [921, 446] width 90 height 9
click at [1032, 445] on button at bounding box center [1037, 446] width 13 height 16
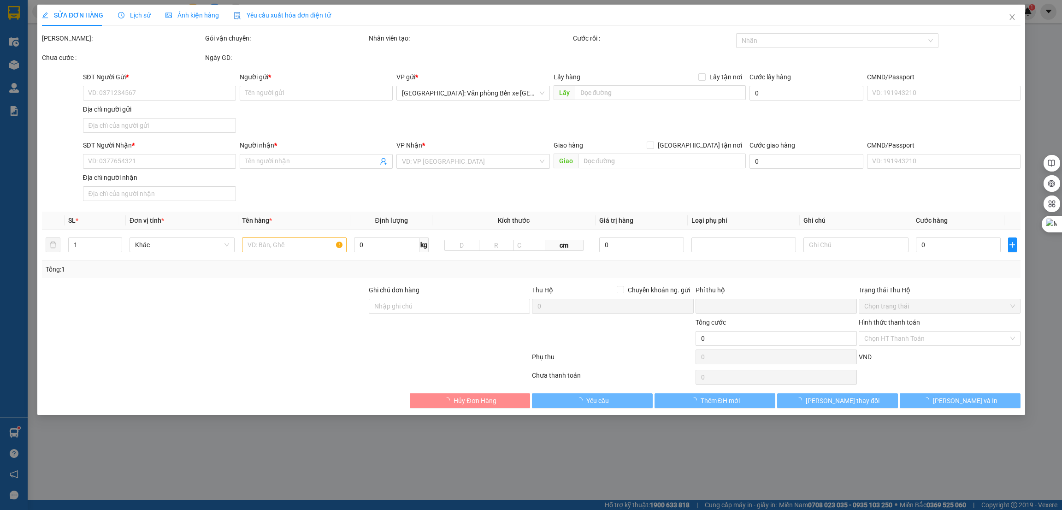
type input "0945824168"
type input "Chú Thuyên"
checkbox input "true"
type input "Thôn đồng xuân 2,[GEOGRAPHIC_DATA],[GEOGRAPHIC_DATA], [GEOGRAPHIC_DATA]"
type input "0913146980"
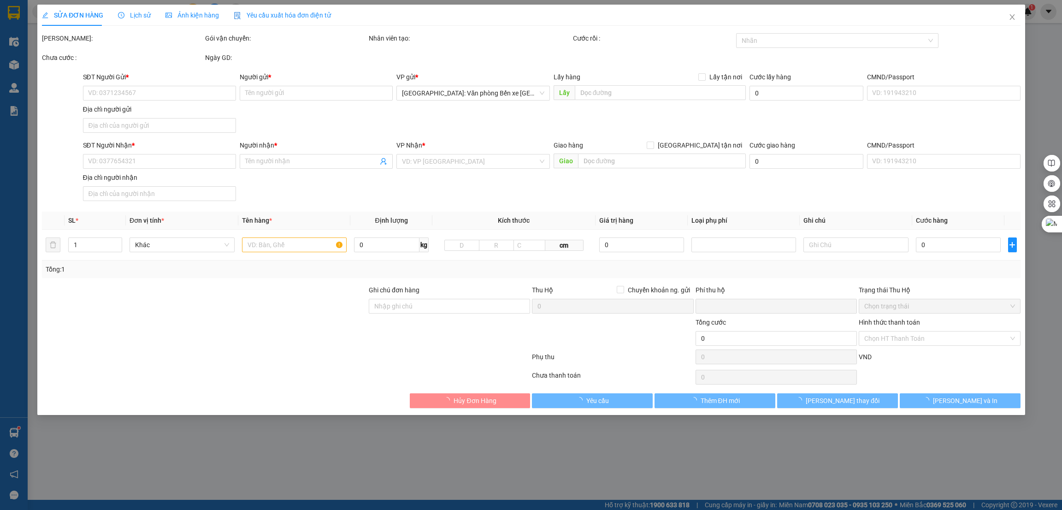
type input "[PERSON_NAME]"
checkbox input "true"
type input "Chợ [GEOGRAPHIC_DATA]"
type input "0"
type input "800.000"
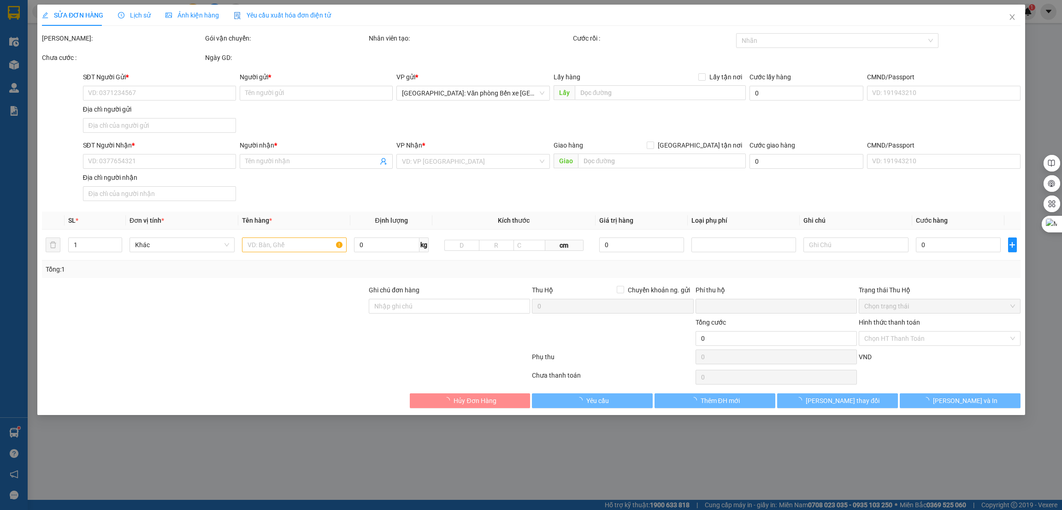
type input "800.000"
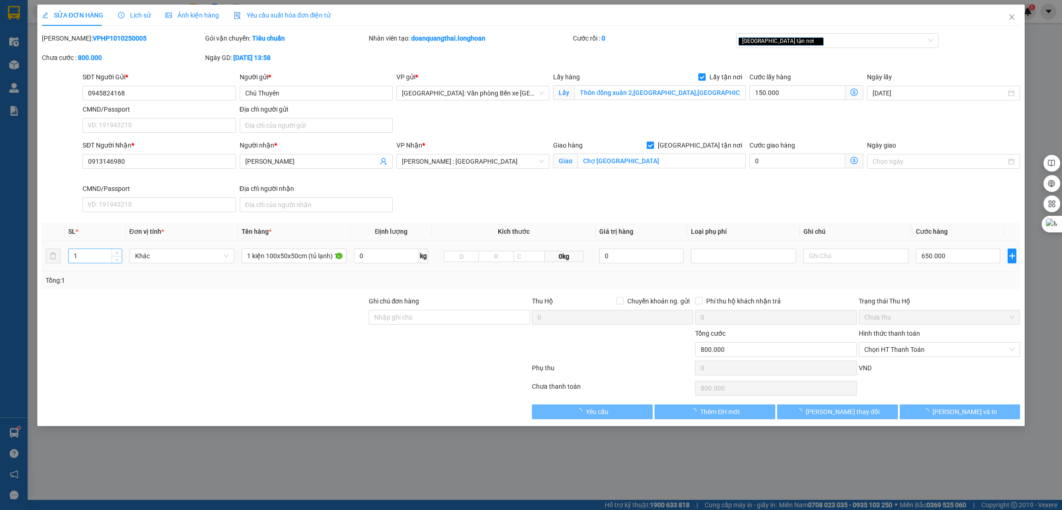
click at [98, 253] on input "1" at bounding box center [95, 256] width 53 height 14
type input "2"
click at [284, 258] on input "1 kiện 100x50x50cm (tủ lạnh) 1 kiện 60x50x50cm (máy giặt)" at bounding box center [294, 256] width 105 height 15
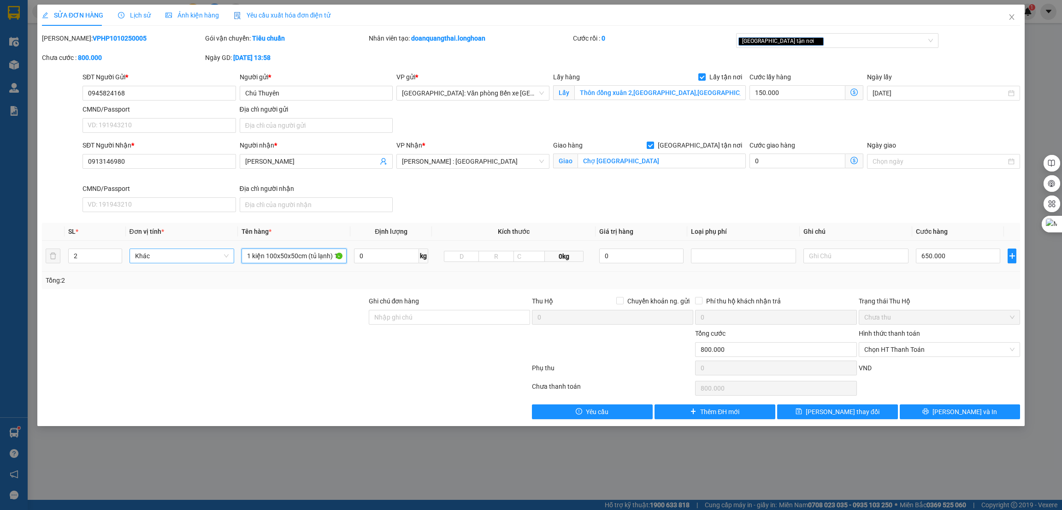
drag, startPoint x: 244, startPoint y: 255, endPoint x: 230, endPoint y: 255, distance: 13.8
click at [230, 255] on tr "2 Khác 1 kiện 100x50x50cm (tủ lạnh) 1 kiện 60x50x50cm (máy giặt) 0 kg 0kg 0 650…" at bounding box center [531, 256] width 979 height 31
type input "1 kiện tủ lạnh bọc bìa + 1 kiện máy giặt bọc bìa"
click at [690, 188] on div "SĐT Người Nhận * 0913146980 Người nhận * [PERSON_NAME] VP Nhận * [GEOGRAPHIC_DA…" at bounding box center [552, 178] width 942 height 76
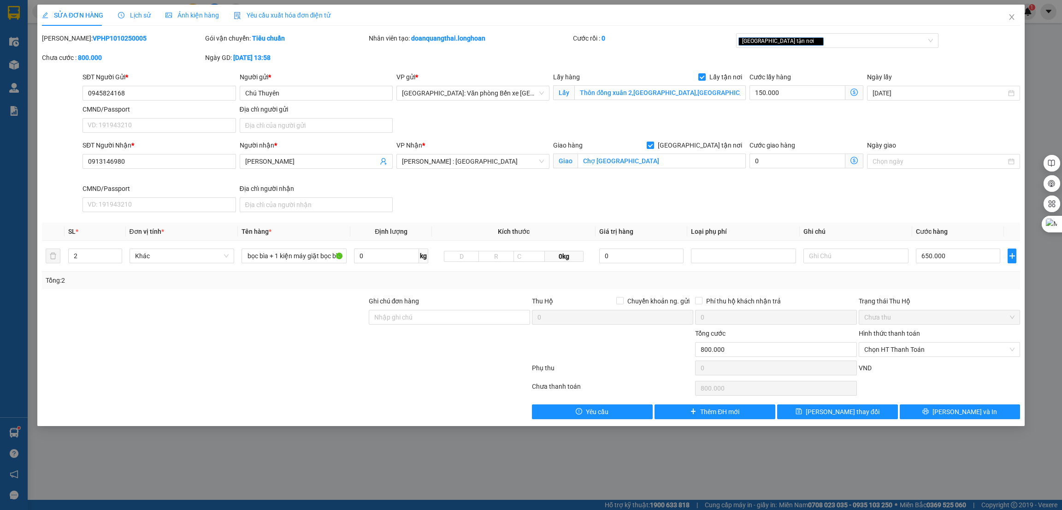
scroll to position [0, 0]
click at [972, 415] on span "[PERSON_NAME] và In" at bounding box center [965, 412] width 65 height 10
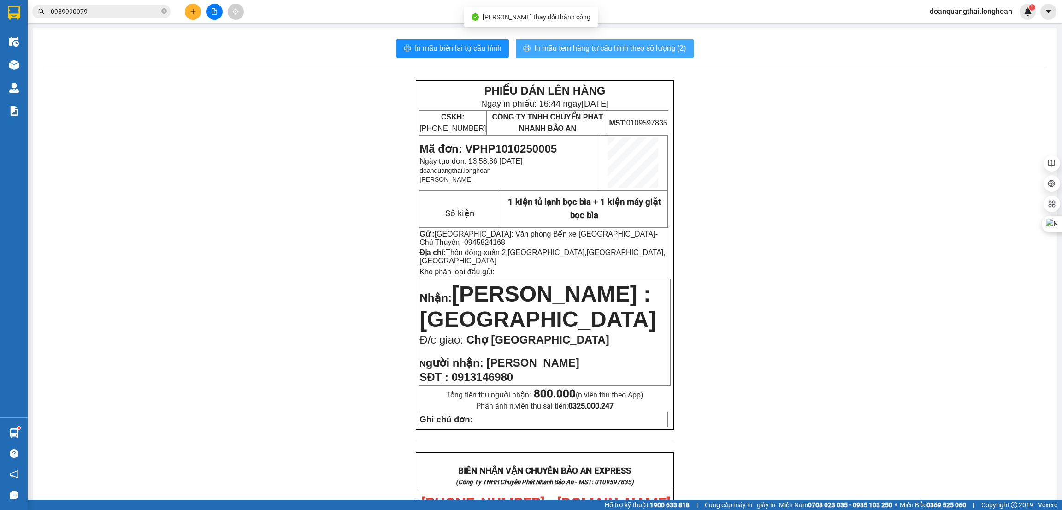
click at [640, 42] on button "In mẫu tem hàng tự cấu hình theo số lượng (2)" at bounding box center [605, 48] width 178 height 18
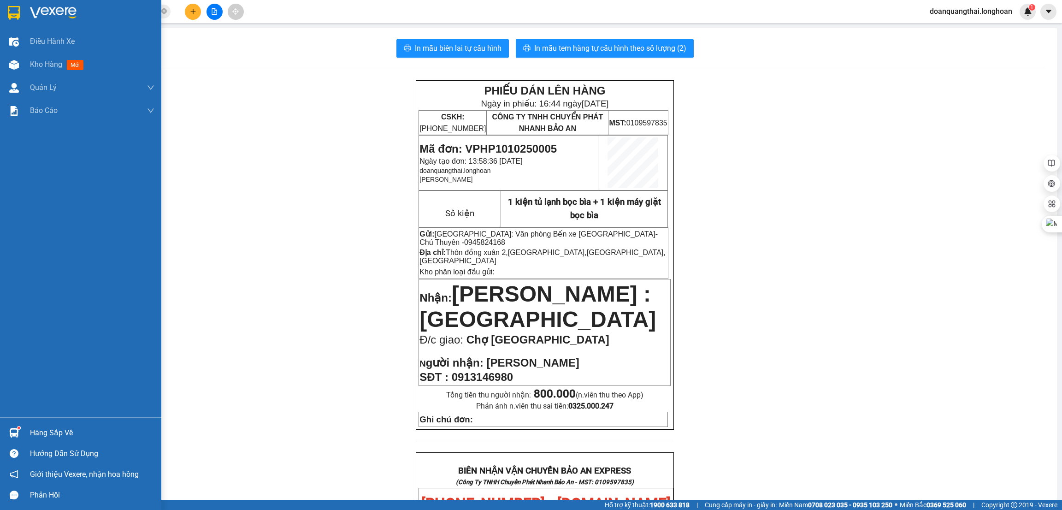
click at [8, 11] on img at bounding box center [14, 13] width 12 height 14
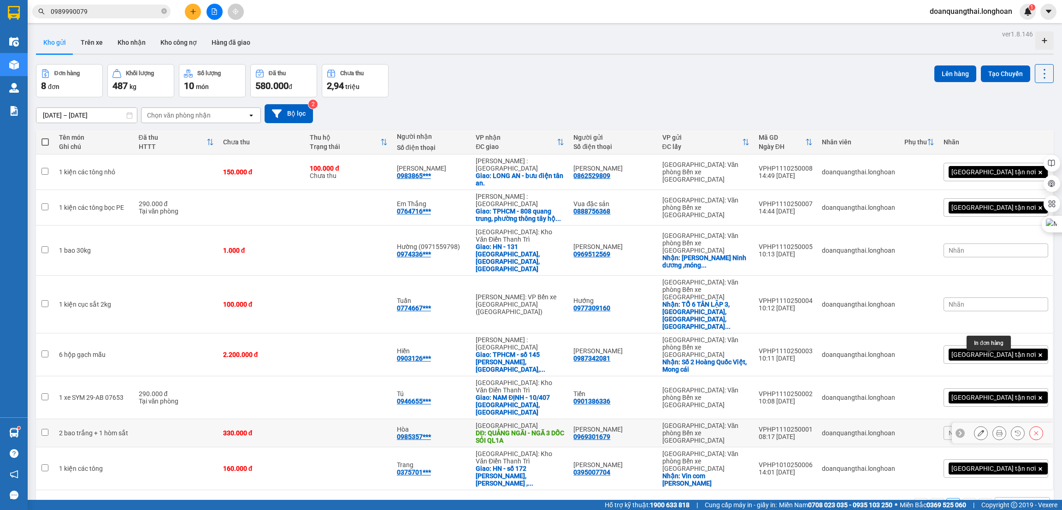
click at [994, 425] on button at bounding box center [999, 433] width 13 height 16
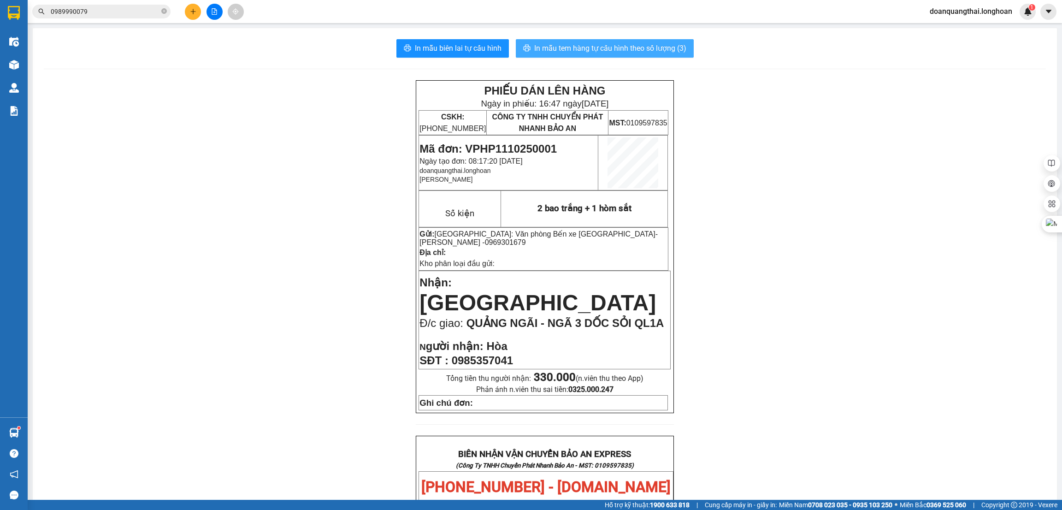
click at [616, 41] on button "In mẫu tem hàng tự cấu hình theo số lượng (3)" at bounding box center [605, 48] width 178 height 18
click at [301, 136] on div "PHIẾU DÁN LÊN HÀNG Ngày in phiếu: 16:47 [DATE] CSKH: [PHONE_NUMBER] CÔNG TY TNH…" at bounding box center [545, 498] width 1002 height 837
click at [137, 12] on input "0989990079" at bounding box center [105, 11] width 109 height 10
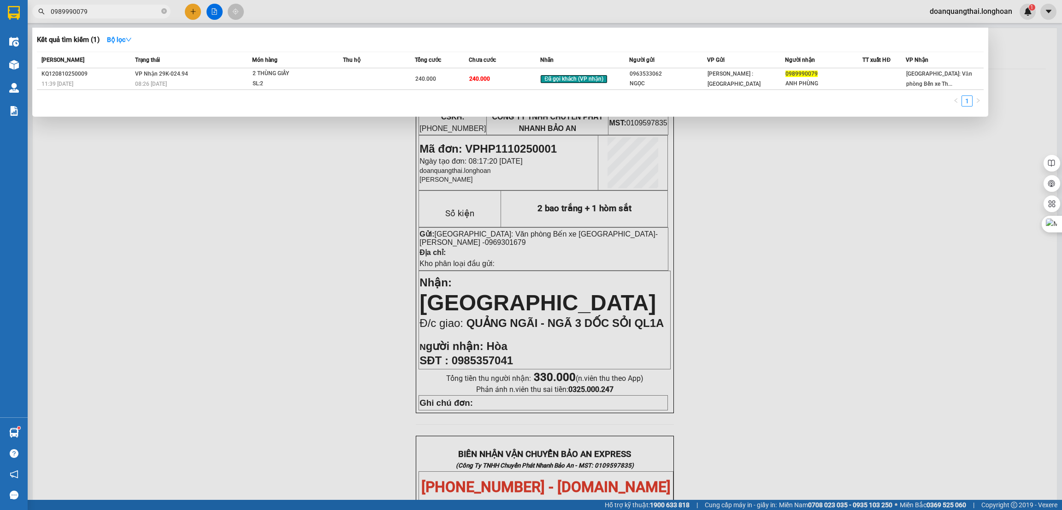
click at [190, 12] on div at bounding box center [531, 255] width 1062 height 510
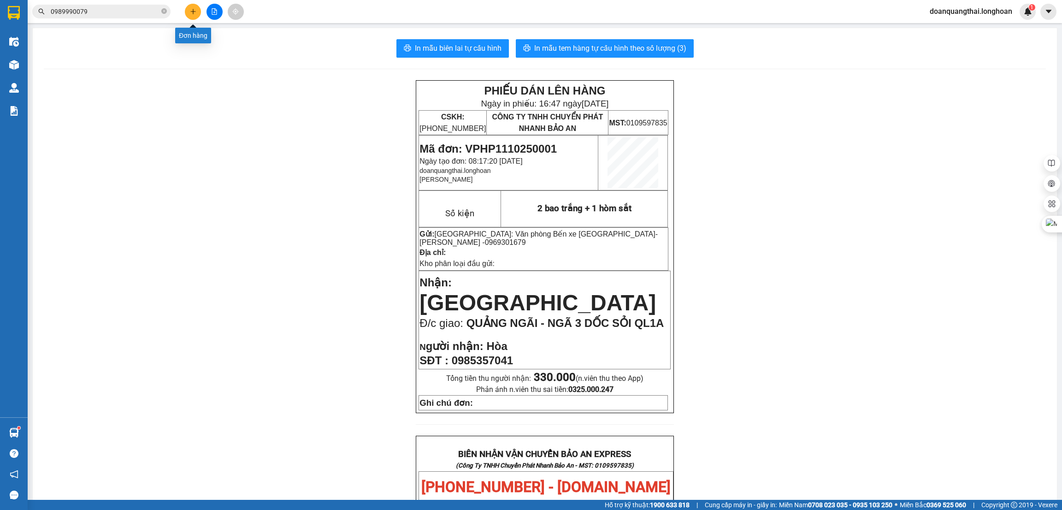
click at [190, 12] on icon "plus" at bounding box center [193, 11] width 6 height 6
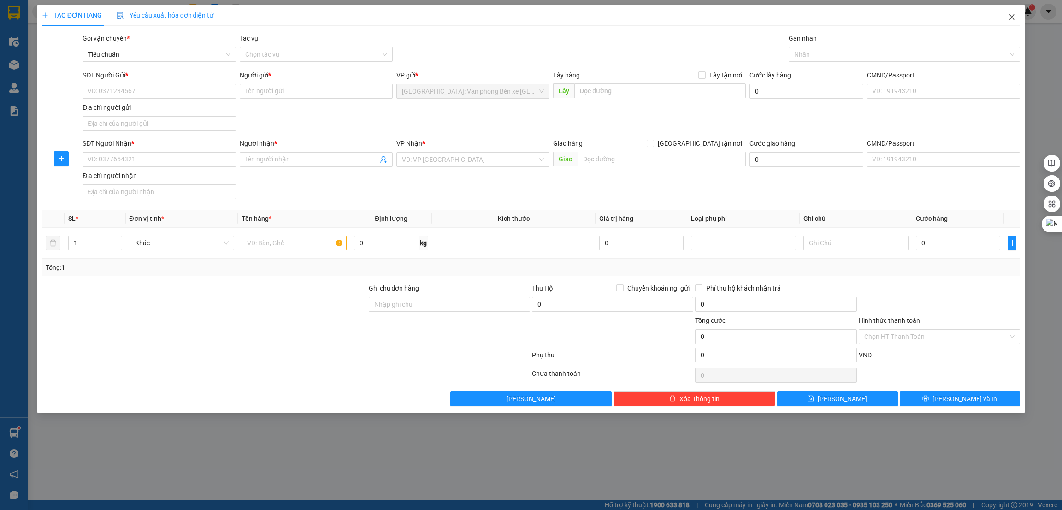
click at [1015, 16] on icon "close" at bounding box center [1011, 16] width 7 height 7
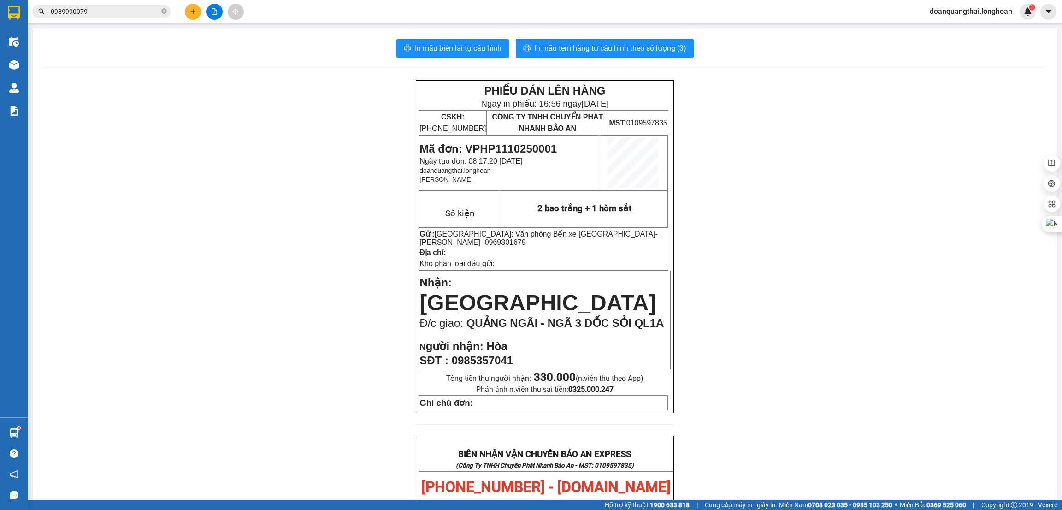
click at [119, 15] on input "0989990079" at bounding box center [105, 11] width 109 height 10
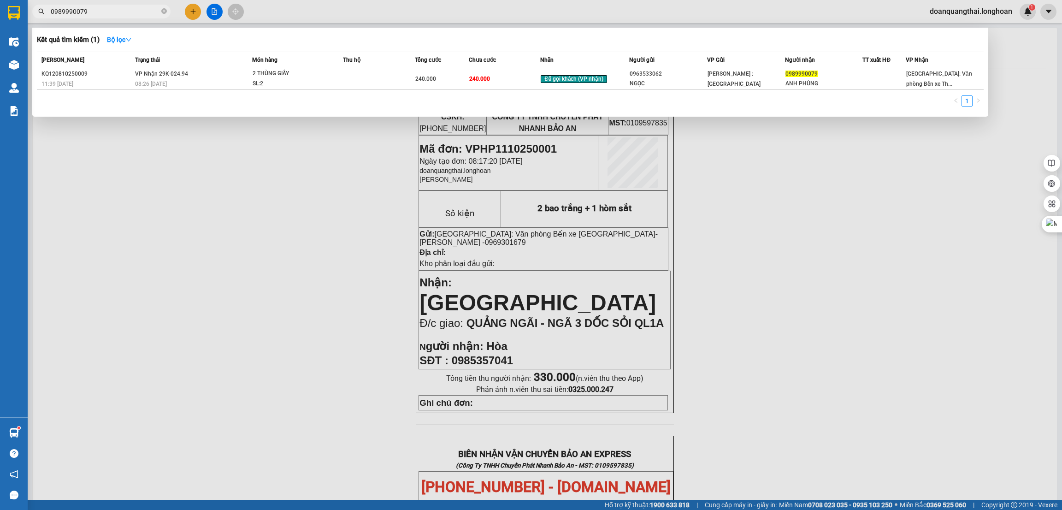
click at [119, 15] on input "0989990079" at bounding box center [105, 11] width 109 height 10
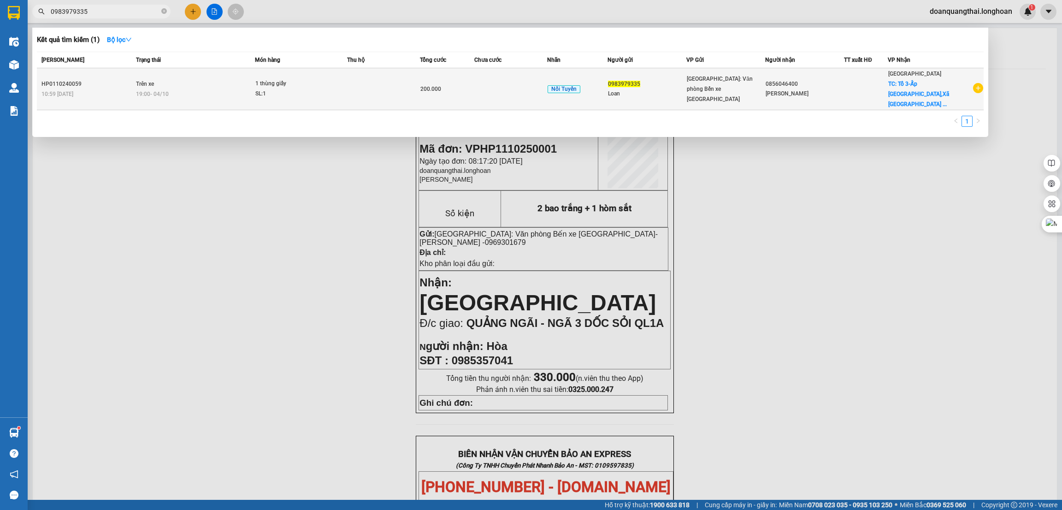
type input "0983979335"
click at [975, 84] on icon "plus-circle" at bounding box center [978, 88] width 10 height 10
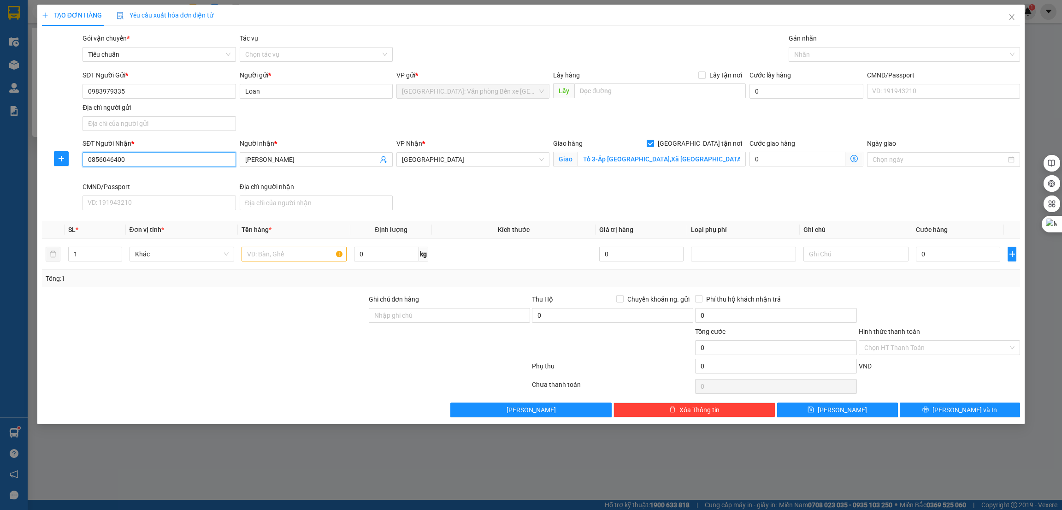
click at [183, 156] on input "0856046400" at bounding box center [159, 159] width 153 height 15
type input "0932541144"
click at [284, 153] on span "[PERSON_NAME]" at bounding box center [316, 159] width 153 height 15
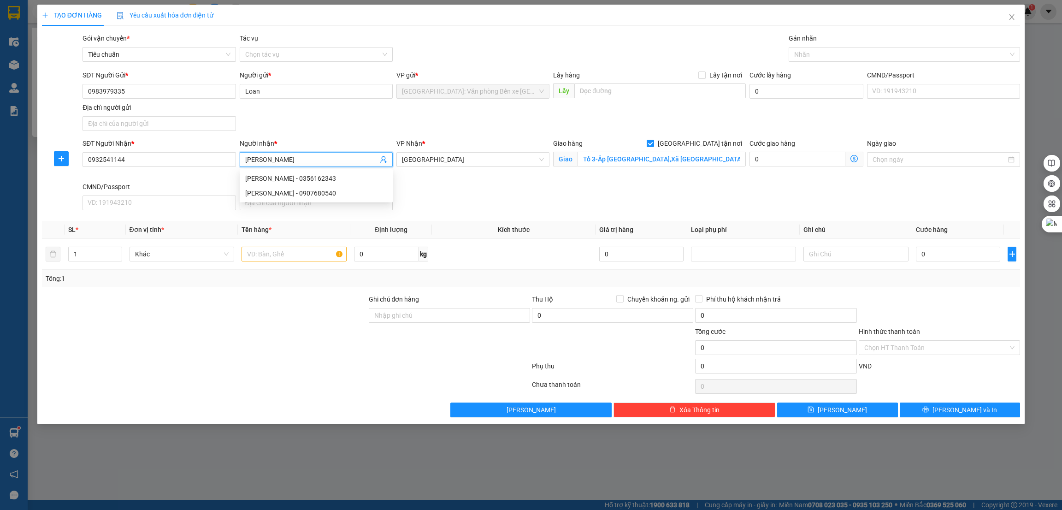
click at [281, 155] on input "[PERSON_NAME]" at bounding box center [311, 159] width 133 height 10
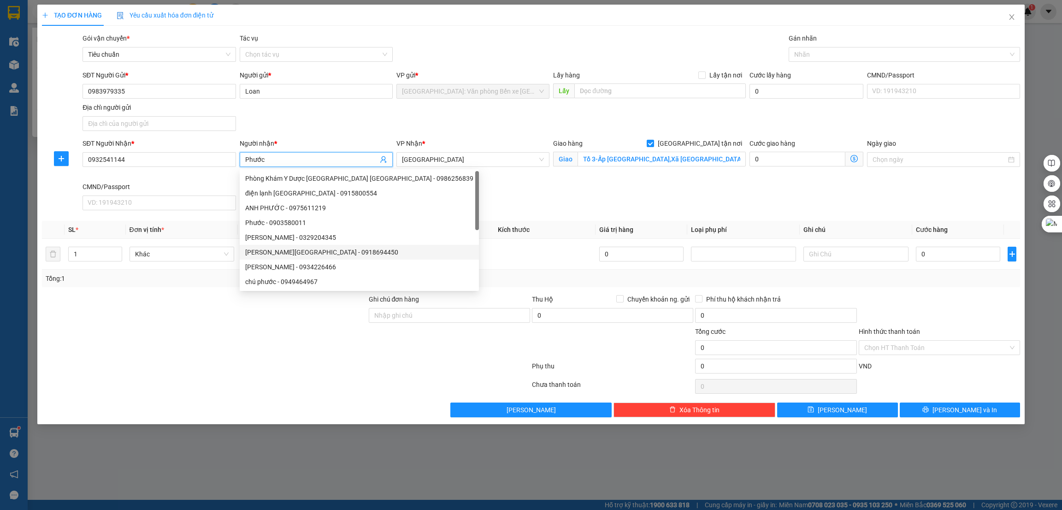
type input "Phước"
click at [171, 310] on div at bounding box center [204, 310] width 327 height 32
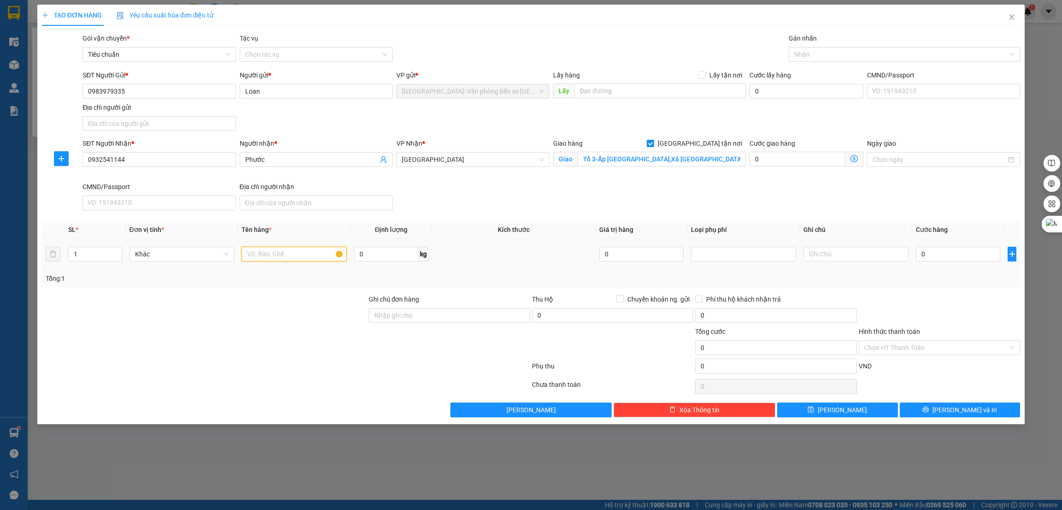
click at [257, 257] on input "text" at bounding box center [294, 254] width 105 height 15
type input "1 can 20 lít"
click at [320, 320] on div at bounding box center [204, 310] width 327 height 32
click at [510, 157] on span "[GEOGRAPHIC_DATA]" at bounding box center [473, 160] width 142 height 14
type input "huê"
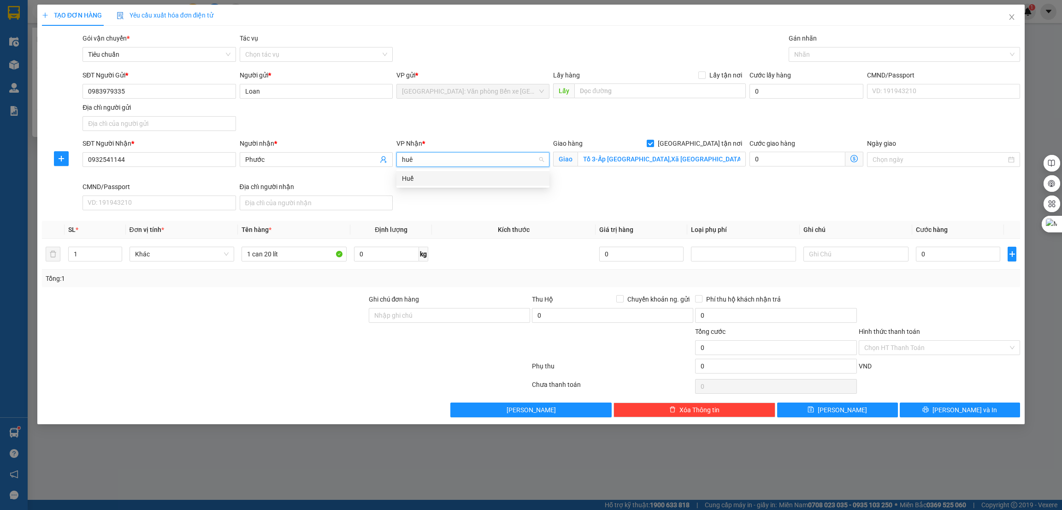
click at [453, 210] on div "SĐT Người Nhận * 0932541144 Người nhận * Phước VP Nhận * huê Giao hàng Giao tận…" at bounding box center [552, 176] width 942 height 76
click at [467, 159] on span "[GEOGRAPHIC_DATA]" at bounding box center [473, 160] width 142 height 14
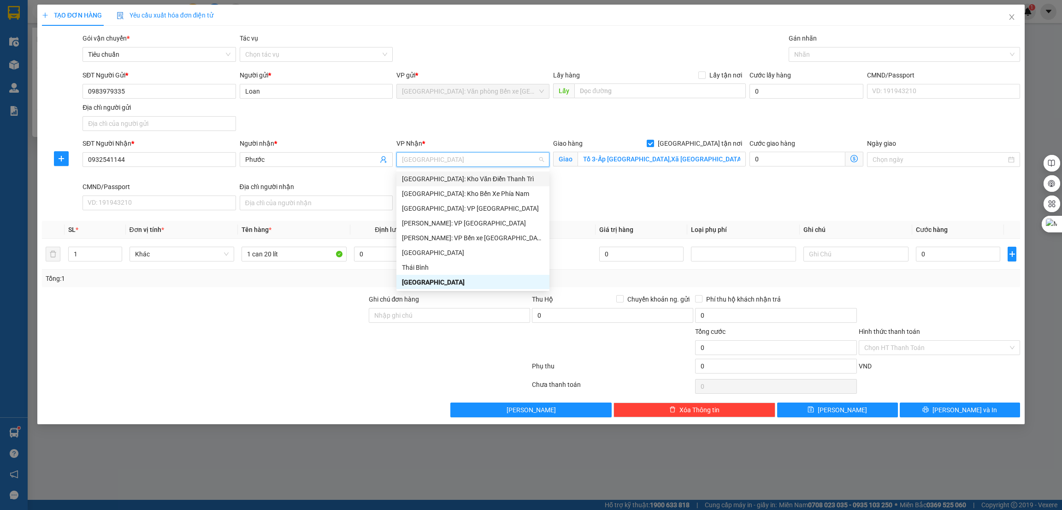
click at [640, 200] on div "SĐT Người Nhận * 0932541144 Người nhận * Phước VP Nhận * [GEOGRAPHIC_DATA] hàng…" at bounding box center [552, 176] width 942 height 76
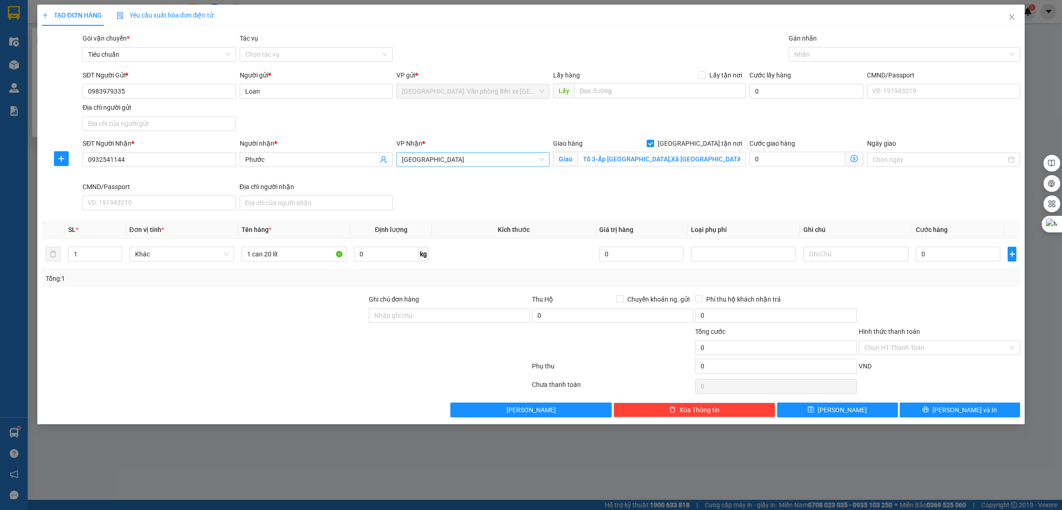
click at [445, 165] on span "[GEOGRAPHIC_DATA]" at bounding box center [473, 160] width 142 height 14
type input "huế"
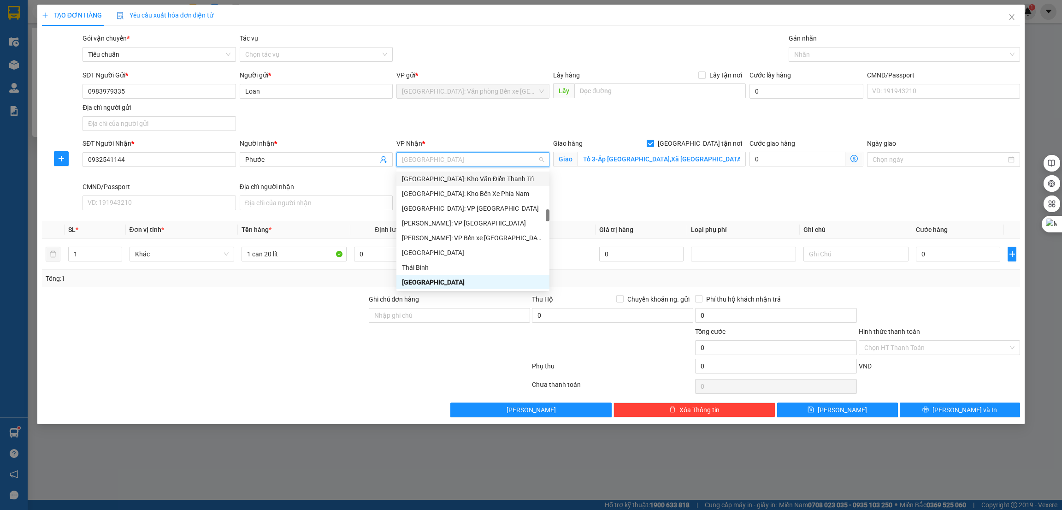
click at [499, 161] on span "[GEOGRAPHIC_DATA]" at bounding box center [473, 160] width 142 height 14
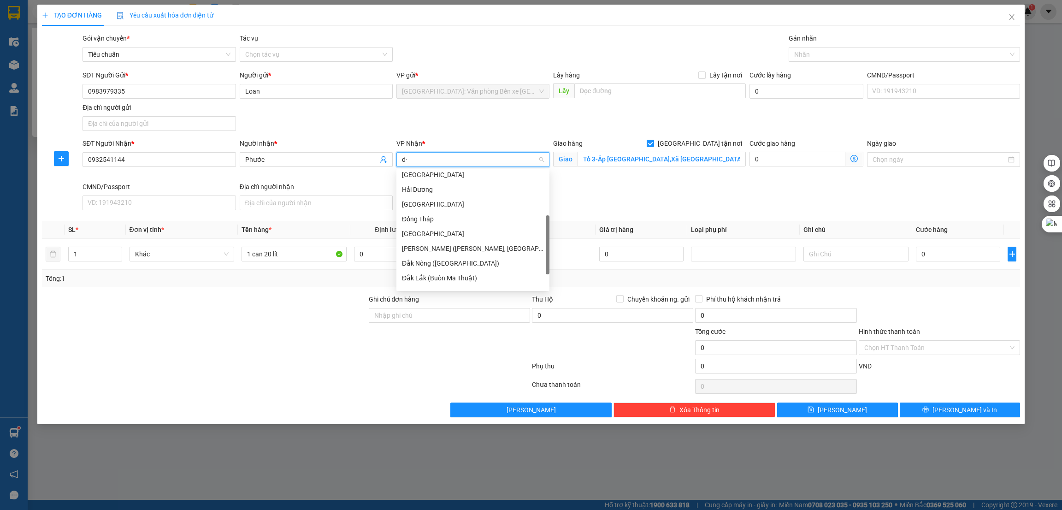
type input "d"
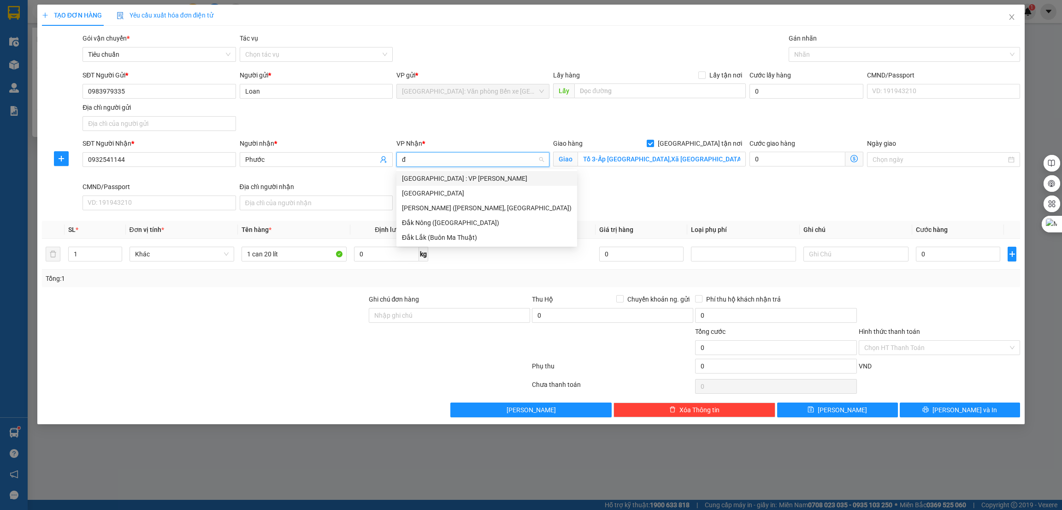
type input "đà"
click at [482, 178] on div "[GEOGRAPHIC_DATA] : VP [PERSON_NAME]" at bounding box center [487, 178] width 170 height 10
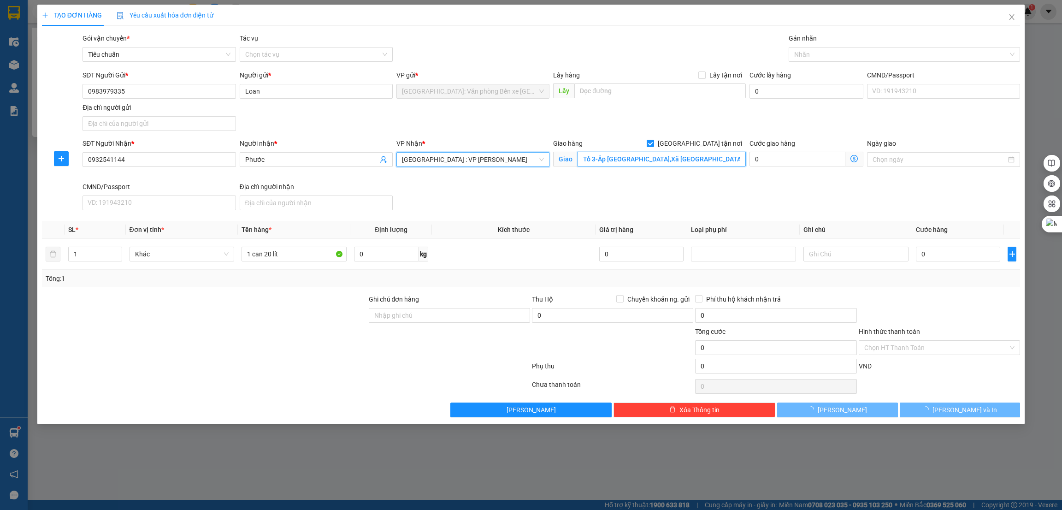
click at [661, 156] on input "Tổ 3-Ấp [GEOGRAPHIC_DATA],Xã [GEOGRAPHIC_DATA],[GEOGRAPHIC_DATA],Tỉnh [GEOGRAPH…" at bounding box center [662, 159] width 168 height 15
type input "HUẾ - cây dầu 24 đường tránh Huế"
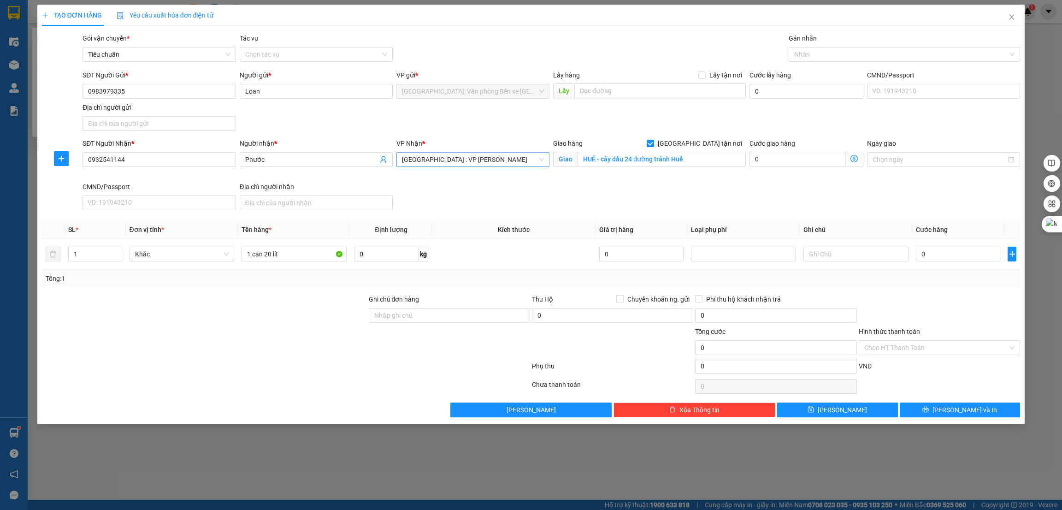
click at [198, 337] on div at bounding box center [204, 342] width 327 height 32
click at [942, 252] on input "0" at bounding box center [958, 254] width 84 height 15
type input "1"
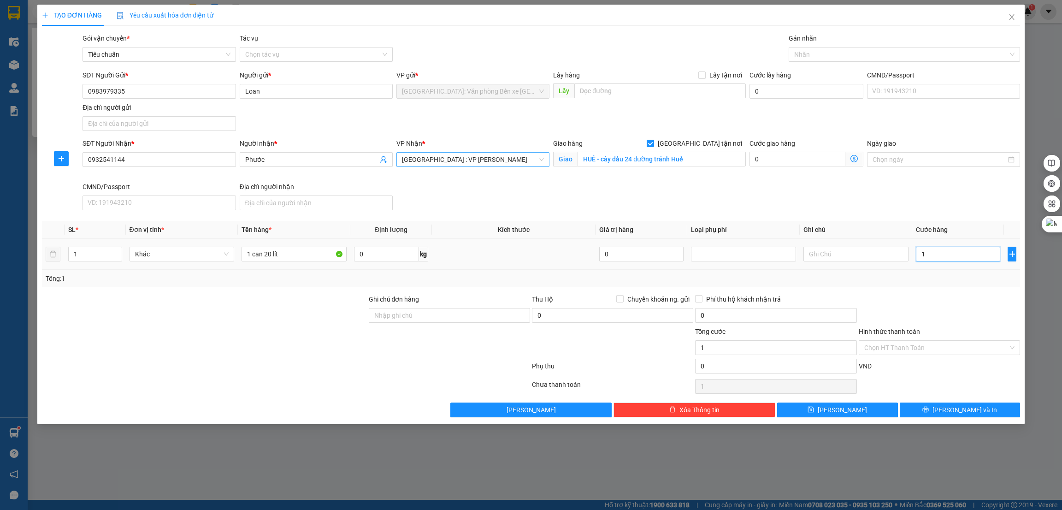
type input "18"
type input "180"
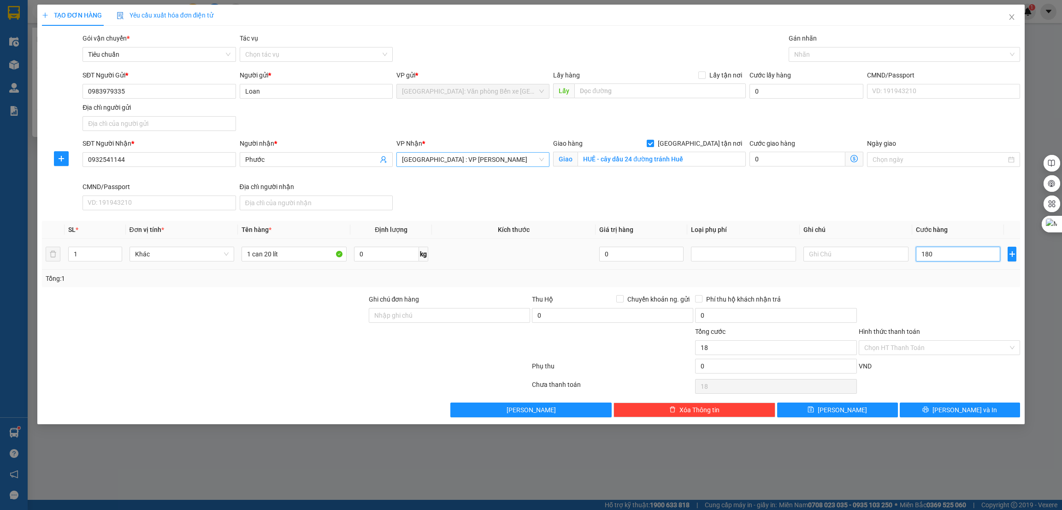
type input "180"
type input "1.800"
type input "18.000"
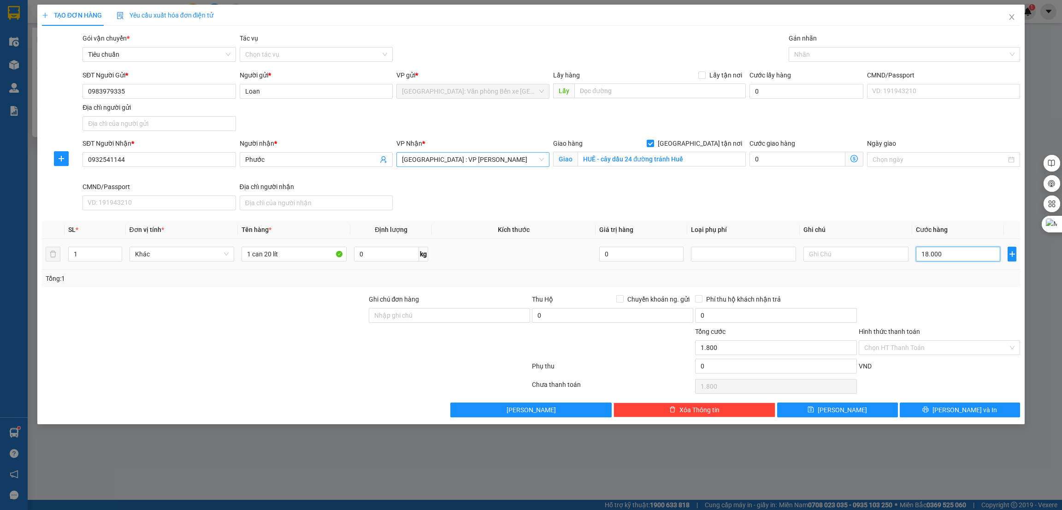
type input "18.000"
type input "180.000"
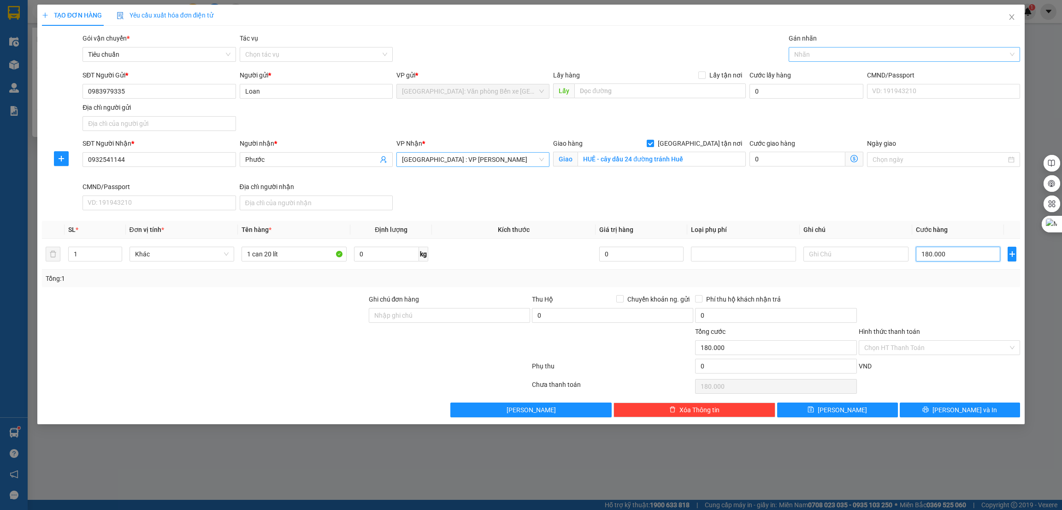
click at [835, 58] on div at bounding box center [900, 54] width 218 height 11
type input "180.000"
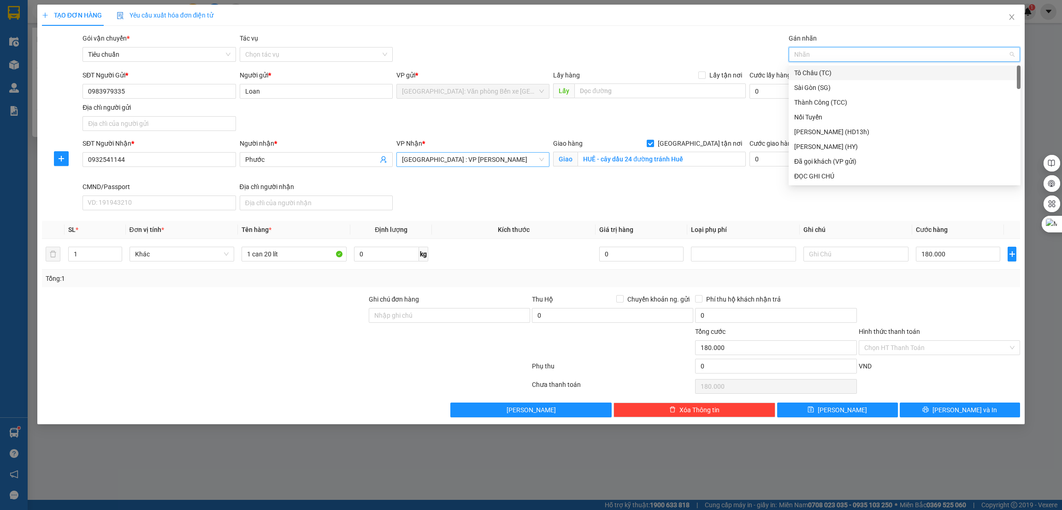
type input "g"
click at [830, 181] on div "[GEOGRAPHIC_DATA] tận nơi" at bounding box center [904, 176] width 221 height 10
click at [929, 410] on icon "printer" at bounding box center [926, 409] width 6 height 6
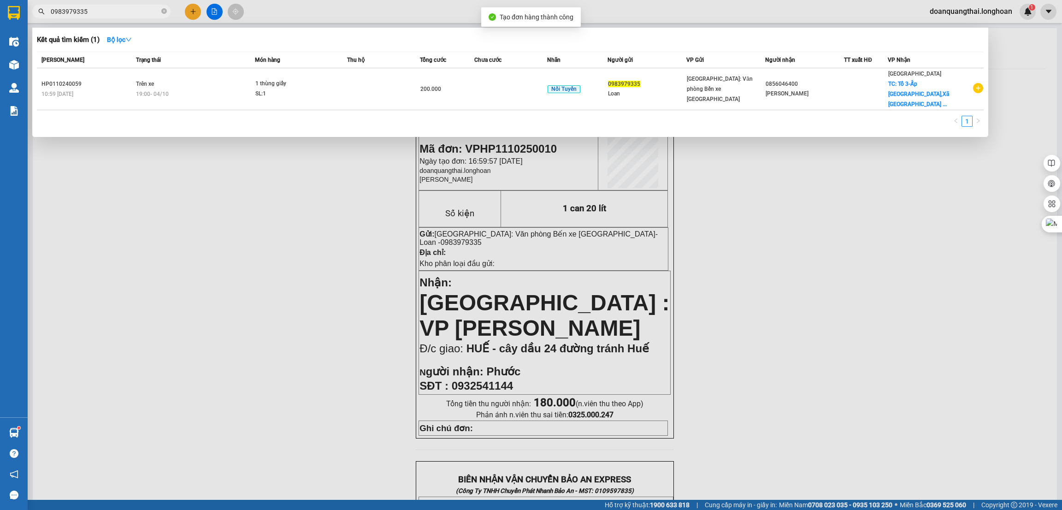
click at [138, 216] on div at bounding box center [531, 255] width 1062 height 510
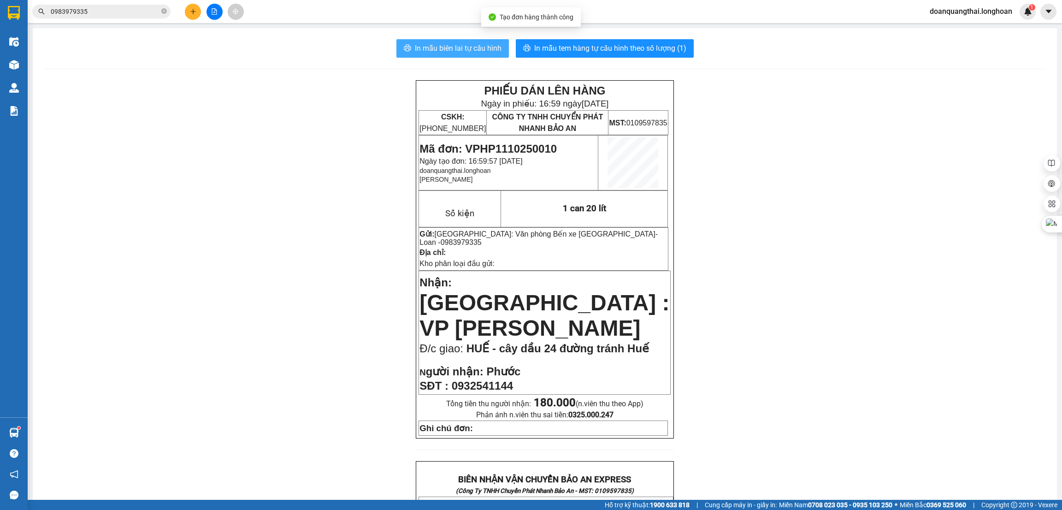
click at [474, 47] on span "In mẫu biên lai tự cấu hình" at bounding box center [458, 48] width 87 height 12
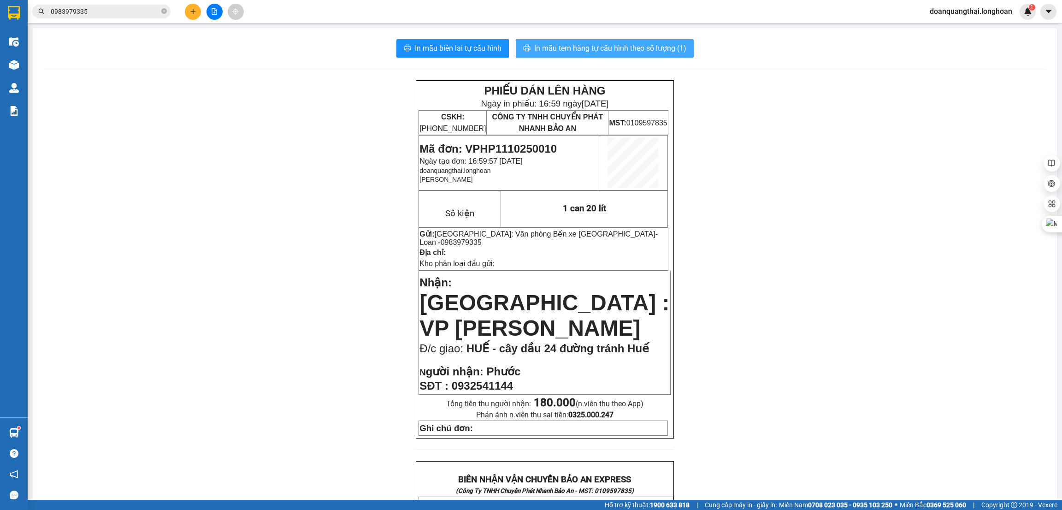
click at [612, 48] on span "In mẫu tem hàng tự cấu hình theo số lượng (1)" at bounding box center [610, 48] width 152 height 12
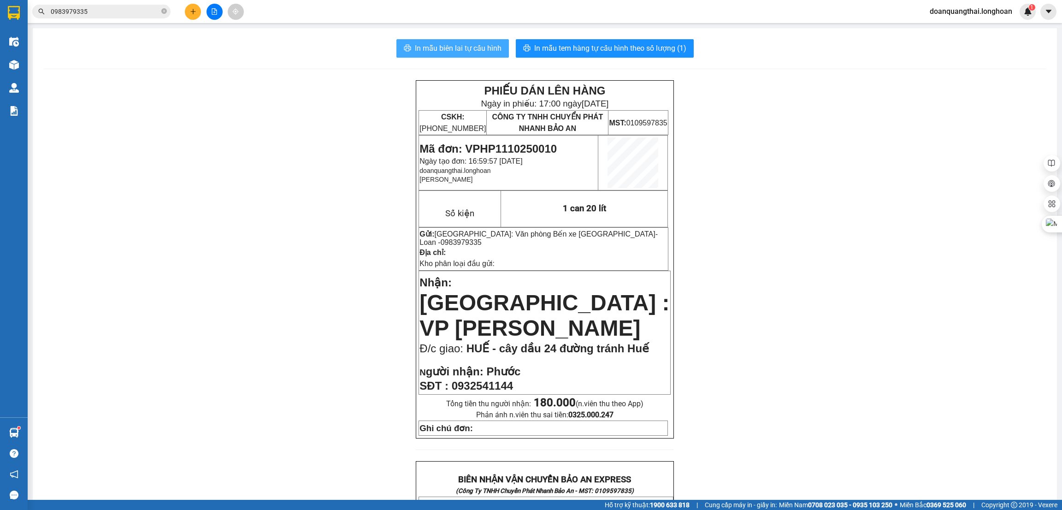
click at [467, 49] on span "In mẫu biên lai tự cấu hình" at bounding box center [458, 48] width 87 height 12
click at [454, 39] on button "In mẫu biên lai tự cấu hình" at bounding box center [453, 48] width 113 height 18
